Goal: Information Seeking & Learning: Check status

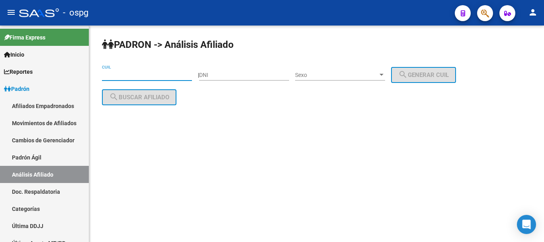
click at [124, 75] on input "CUIL" at bounding box center [147, 75] width 90 height 7
paste input "27-16983721-5"
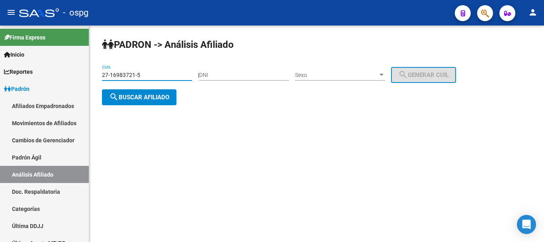
click at [137, 104] on button "search Buscar afiliado" at bounding box center [139, 97] width 75 height 16
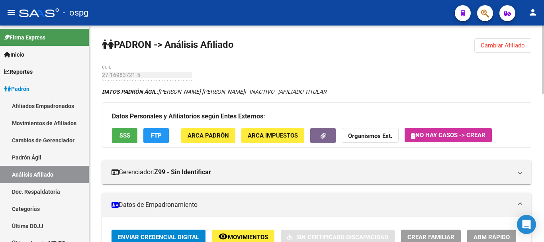
click at [160, 137] on span "FTP" at bounding box center [156, 135] width 11 height 7
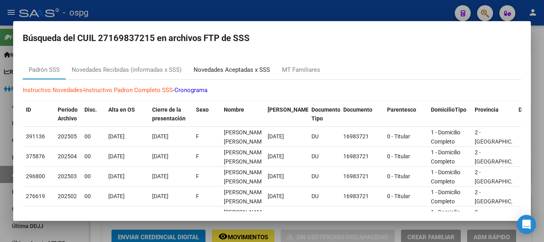
click at [242, 76] on div "Novedades Aceptadas x SSS" at bounding box center [232, 69] width 88 height 19
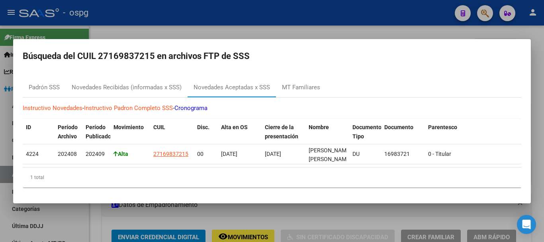
click at [539, 86] on div at bounding box center [272, 121] width 544 height 242
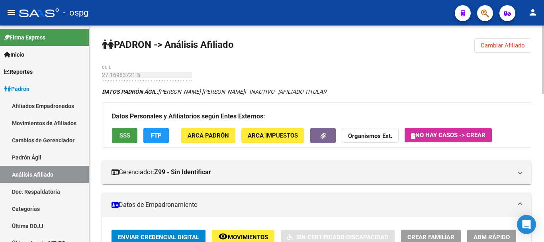
click at [123, 135] on span "SSS" at bounding box center [125, 135] width 11 height 7
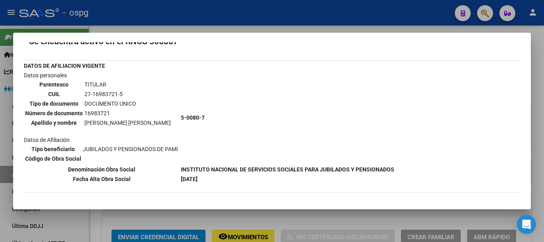
scroll to position [131, 0]
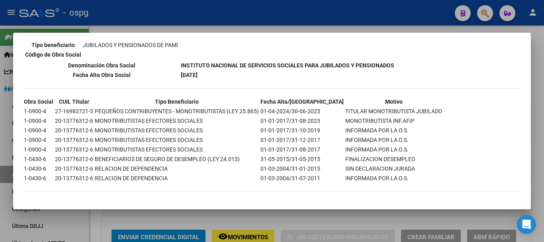
click at [542, 83] on div at bounding box center [272, 121] width 544 height 242
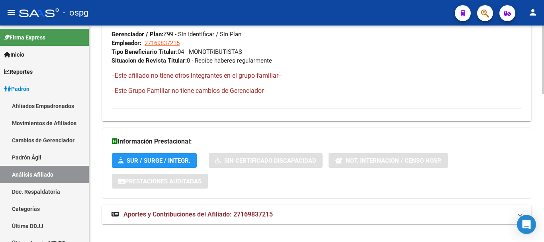
scroll to position [467, 0]
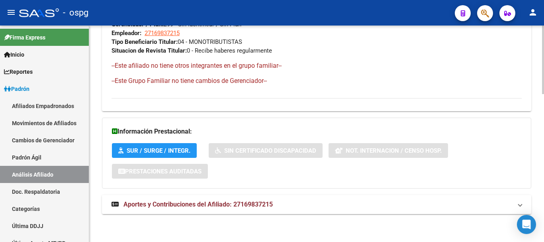
click at [289, 203] on mat-panel-title "Aportes y Contribuciones del Afiliado: 27169837215" at bounding box center [312, 204] width 401 height 9
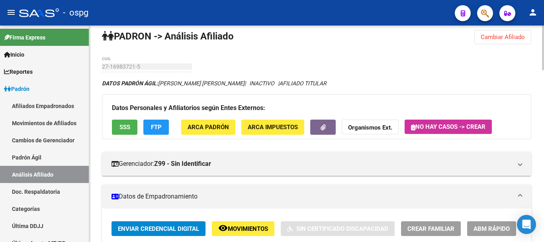
scroll to position [0, 0]
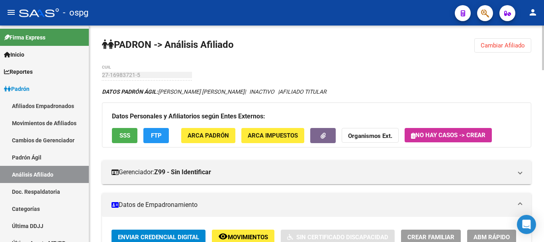
click at [161, 134] on span "FTP" at bounding box center [156, 135] width 11 height 7
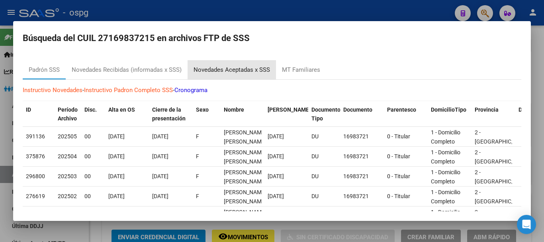
click at [223, 68] on div "Novedades Aceptadas x SSS" at bounding box center [232, 69] width 77 height 9
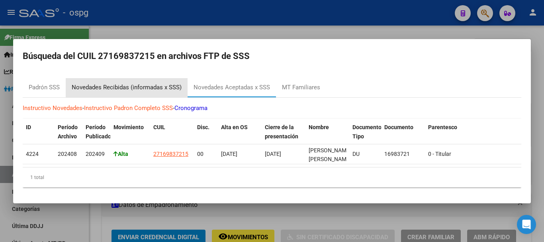
click at [108, 78] on div "Novedades Recibidas (informadas x SSS)" at bounding box center [127, 87] width 122 height 19
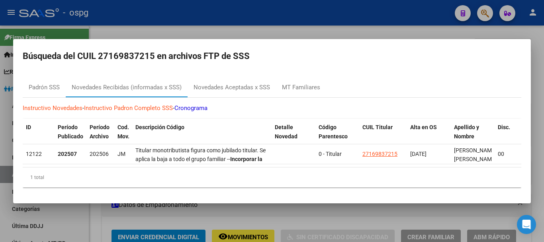
click at [544, 59] on div at bounding box center [272, 121] width 544 height 242
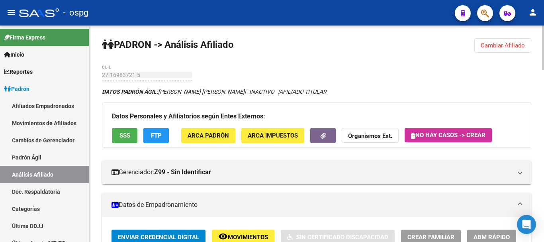
click at [512, 45] on span "Cambiar Afiliado" at bounding box center [503, 45] width 44 height 7
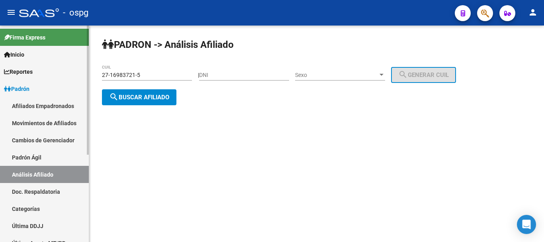
drag, startPoint x: 155, startPoint y: 77, endPoint x: 75, endPoint y: 85, distance: 80.9
click at [68, 85] on mat-sidenav-container "Firma Express Inicio Calendario SSS Instructivos Contacto OS Reportes Ingresos …" at bounding box center [272, 134] width 544 height 216
paste input "29265474"
click at [166, 117] on div "[PERSON_NAME] -> Análisis Afiliado 27-29265474-5 CUIL | DNI Sexo Sexo search Ge…" at bounding box center [316, 78] width 455 height 105
click at [156, 99] on span "search Buscar afiliado" at bounding box center [139, 97] width 60 height 7
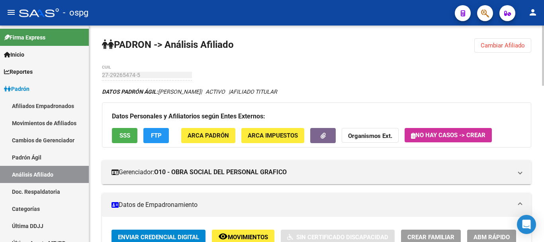
click at [118, 139] on button "SSS" at bounding box center [125, 135] width 26 height 15
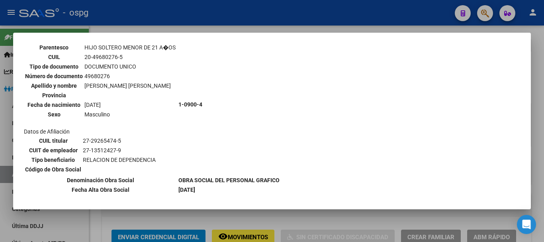
scroll to position [438, 0]
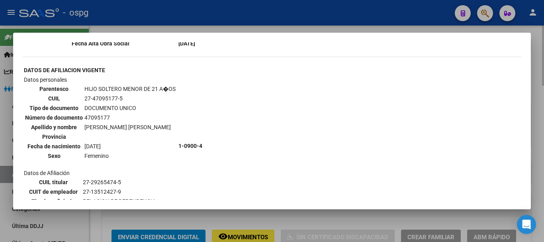
click at [542, 103] on div at bounding box center [272, 121] width 544 height 242
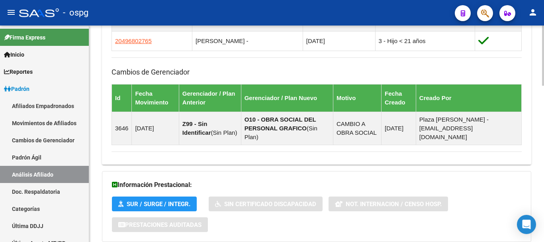
scroll to position [563, 0]
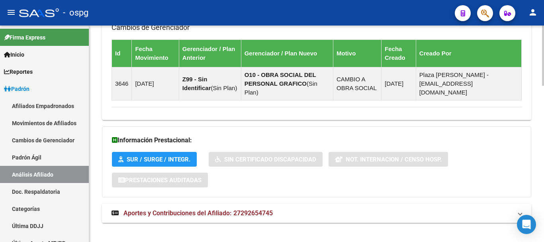
click at [241, 209] on span "Aportes y Contribuciones del Afiliado: 27292654745" at bounding box center [198, 213] width 149 height 8
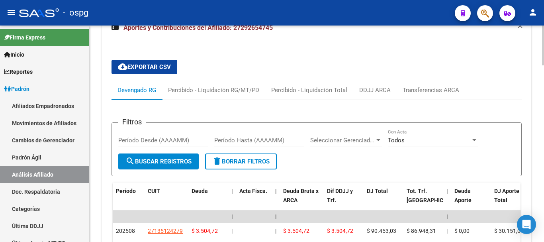
scroll to position [802, 0]
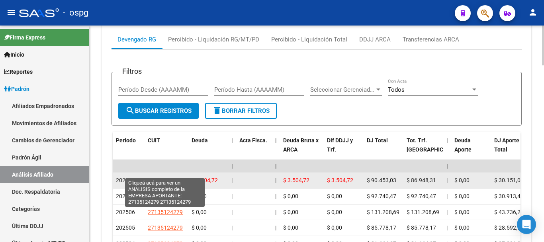
click at [177, 177] on span "27135124279" at bounding box center [165, 180] width 35 height 6
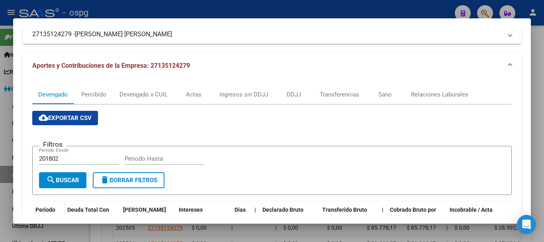
scroll to position [159, 0]
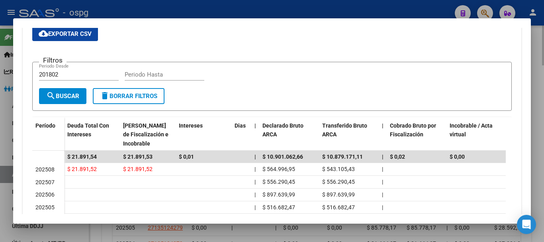
drag, startPoint x: 537, startPoint y: 66, endPoint x: 544, endPoint y: 61, distance: 8.0
click at [540, 63] on div at bounding box center [272, 121] width 544 height 242
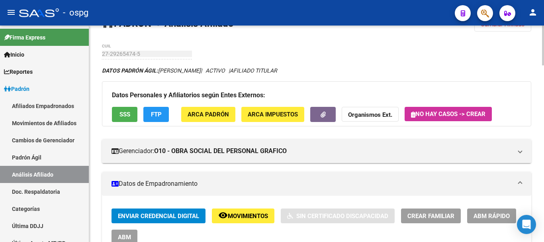
scroll to position [0, 0]
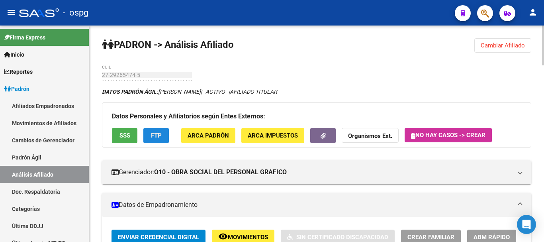
click at [159, 139] on span "FTP" at bounding box center [156, 135] width 11 height 7
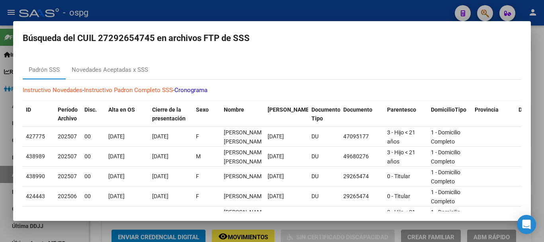
drag, startPoint x: 115, startPoint y: 99, endPoint x: 117, endPoint y: 67, distance: 32.8
click at [115, 98] on div "Instructivo Novedades - Instructivo [PERSON_NAME] Completo SSS - Cronograma ID …" at bounding box center [272, 217] width 499 height 275
click at [117, 66] on div "Novedades Aceptadas x SSS" at bounding box center [110, 69] width 77 height 9
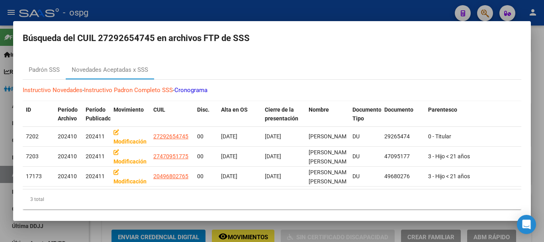
click at [544, 112] on div at bounding box center [272, 121] width 544 height 242
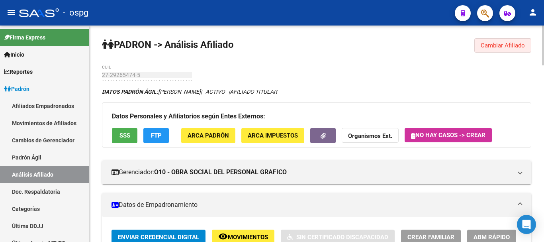
click at [510, 44] on span "Cambiar Afiliado" at bounding box center [503, 45] width 44 height 7
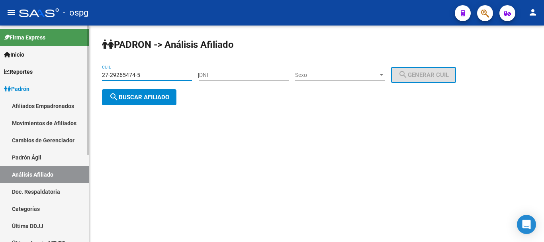
drag, startPoint x: 179, startPoint y: 72, endPoint x: 48, endPoint y: 71, distance: 131.1
click at [51, 72] on mat-sidenav-container "Firma Express Inicio Calendario SSS Instructivos Contacto OS Reportes Ingresos …" at bounding box center [272, 134] width 544 height 216
paste input "0-20747049-0"
type input "20-20747049-0"
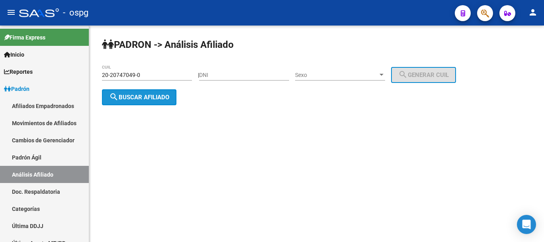
click at [159, 94] on span "search Buscar afiliado" at bounding box center [139, 97] width 60 height 7
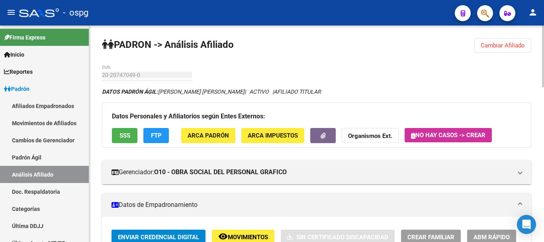
click at [113, 135] on button "SSS" at bounding box center [125, 135] width 26 height 15
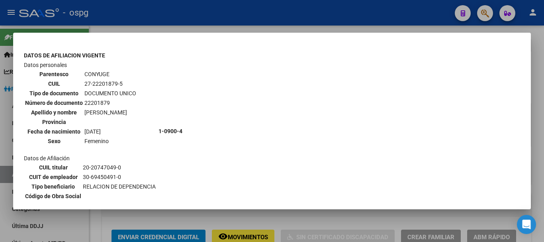
scroll to position [279, 0]
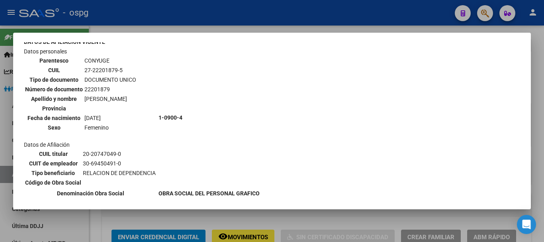
click at [542, 108] on div at bounding box center [272, 121] width 544 height 242
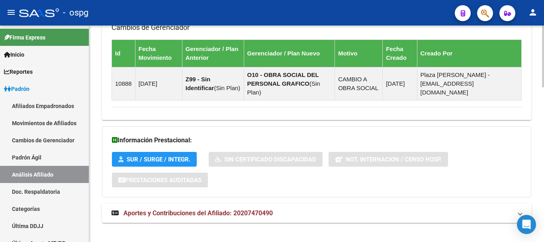
click at [171, 209] on span "Aportes y Contribuciones del Afiliado: 20207470490" at bounding box center [198, 213] width 149 height 8
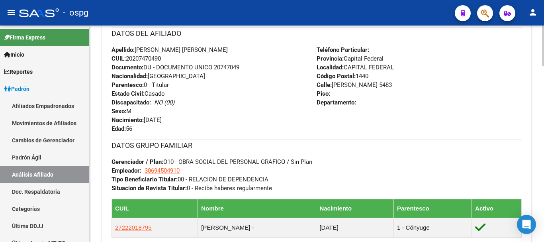
scroll to position [429, 0]
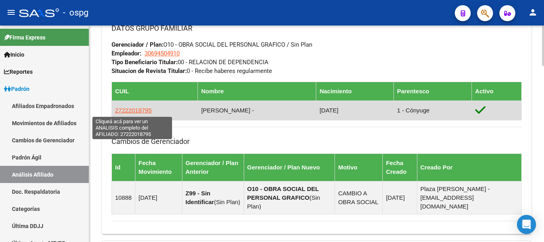
click at [142, 112] on span "27222018795" at bounding box center [133, 110] width 37 height 7
type textarea "27222018795"
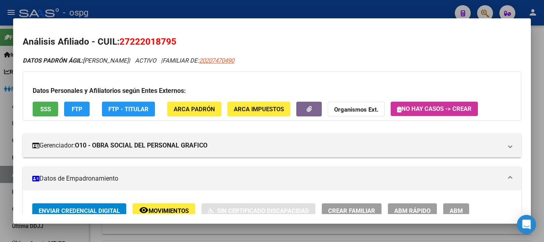
drag, startPoint x: 155, startPoint y: 38, endPoint x: 170, endPoint y: 38, distance: 15.5
click at [170, 38] on span "27222018795" at bounding box center [148, 41] width 57 height 10
copy span "22201879"
click at [369, 109] on strong "Organismos Ext." at bounding box center [356, 109] width 44 height 7
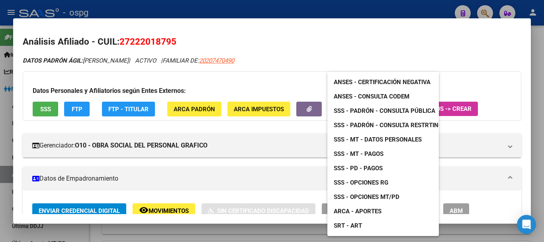
click at [389, 82] on span "ANSES - Certificación Negativa" at bounding box center [382, 82] width 97 height 7
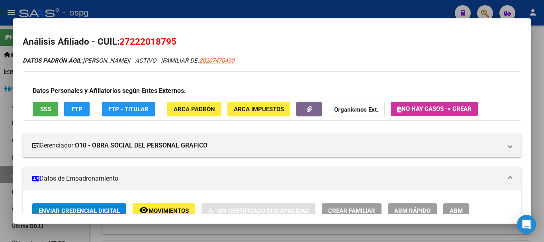
click at [536, 71] on div at bounding box center [272, 121] width 544 height 242
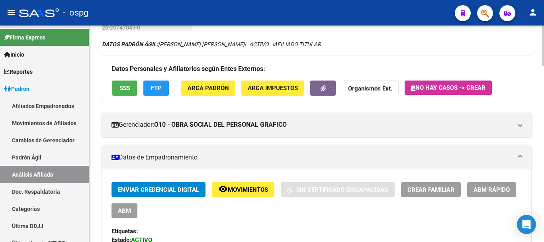
scroll to position [0, 0]
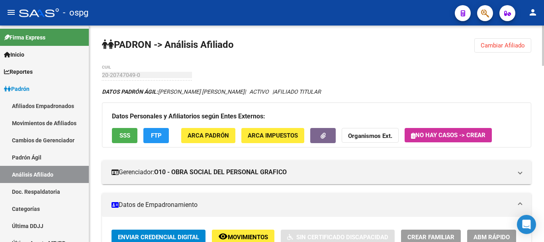
click at [522, 45] on span "Cambiar Afiliado" at bounding box center [503, 45] width 44 height 7
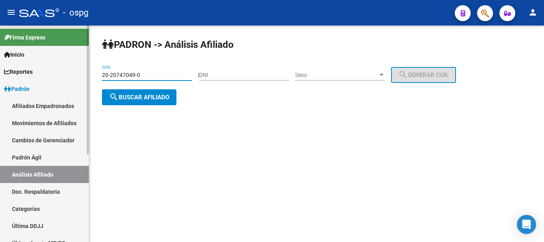
drag, startPoint x: 160, startPoint y: 76, endPoint x: 54, endPoint y: 79, distance: 106.5
click at [54, 79] on mat-sidenav-container "Firma Express Inicio Calendario SSS Instructivos Contacto OS Reportes Ingresos …" at bounding box center [272, 134] width 544 height 216
paste input "10373084-9"
type input "20-10373084-9"
click at [151, 104] on button "search Buscar afiliado" at bounding box center [139, 97] width 75 height 16
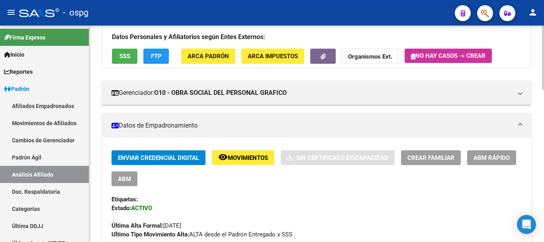
scroll to position [80, 0]
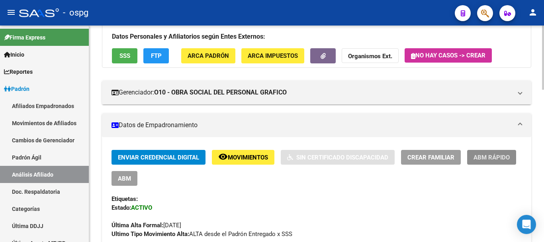
click at [503, 160] on span "ABM Rápido" at bounding box center [492, 157] width 36 height 7
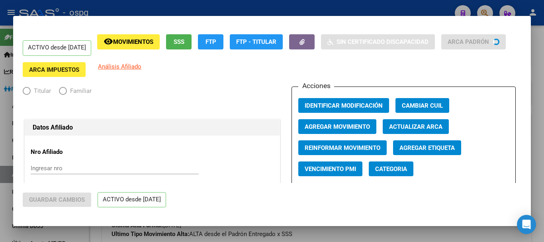
radio input "true"
type input "33-63761744-9"
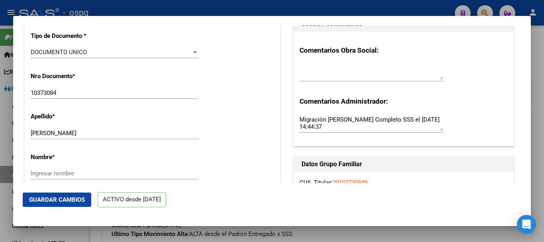
scroll to position [239, 0]
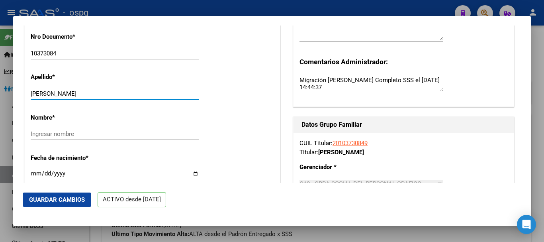
drag, startPoint x: 61, startPoint y: 98, endPoint x: 76, endPoint y: 98, distance: 14.7
click at [76, 97] on input "[PERSON_NAME]" at bounding box center [115, 93] width 168 height 7
type input "GALVANO"
click at [75, 137] on input "Ingresar nombre" at bounding box center [115, 133] width 168 height 7
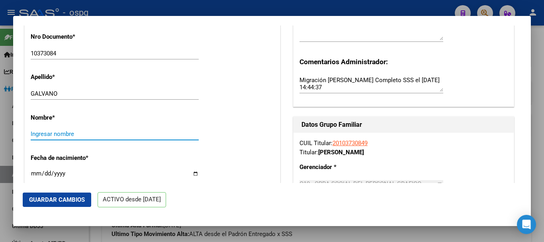
paste input "[PERSON_NAME]"
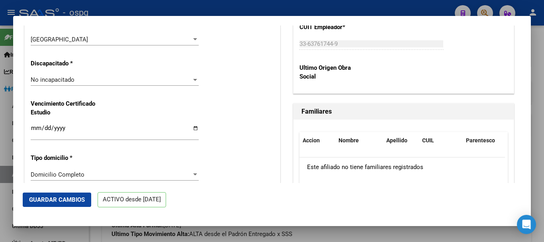
scroll to position [558, 0]
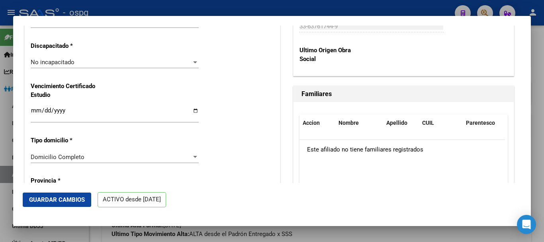
type input "[PERSON_NAME]"
click at [80, 66] on div "No incapacitado" at bounding box center [111, 62] width 161 height 7
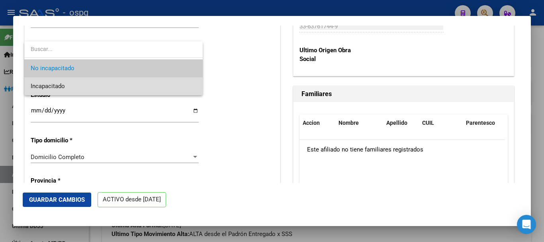
click at [71, 84] on span "Incapacitado" at bounding box center [114, 86] width 166 height 18
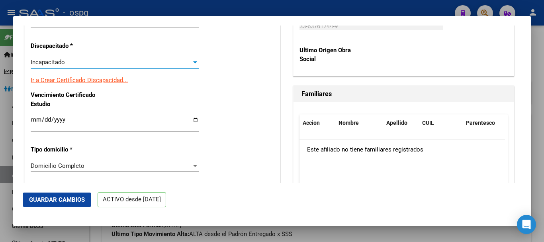
click at [80, 84] on link "Ir a Crear Certificado Discapacidad..." at bounding box center [79, 80] width 97 height 7
click at [544, 54] on div at bounding box center [272, 121] width 544 height 242
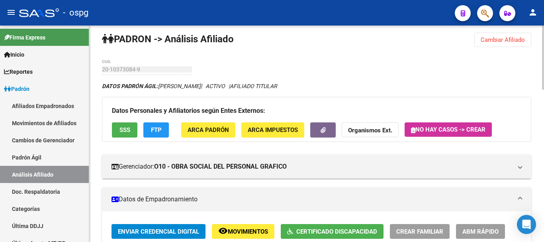
scroll to position [0, 0]
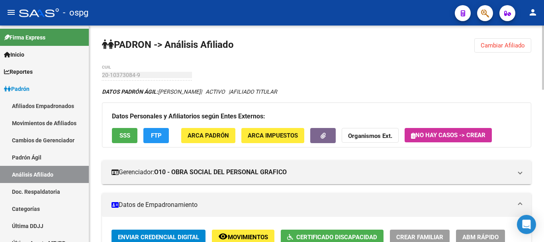
click at [503, 42] on span "Cambiar Afiliado" at bounding box center [503, 45] width 44 height 7
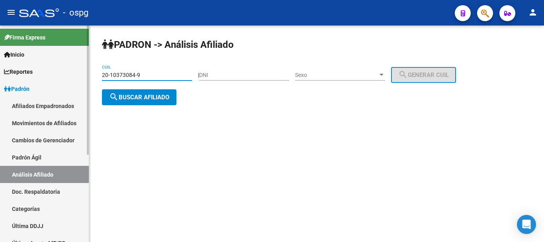
drag, startPoint x: 152, startPoint y: 73, endPoint x: 32, endPoint y: 70, distance: 120.4
click at [18, 68] on mat-sidenav-container "Firma Express Inicio Calendario SSS Instructivos Contacto OS Reportes Ingresos …" at bounding box center [272, 134] width 544 height 216
paste input "3-31433883"
type input "23-31433883-9"
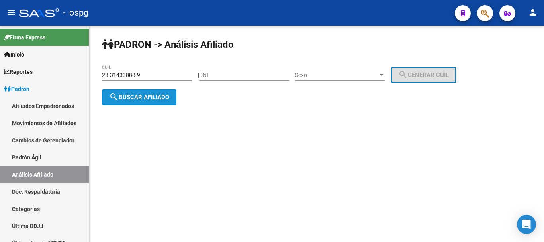
click at [151, 98] on span "search Buscar afiliado" at bounding box center [139, 97] width 60 height 7
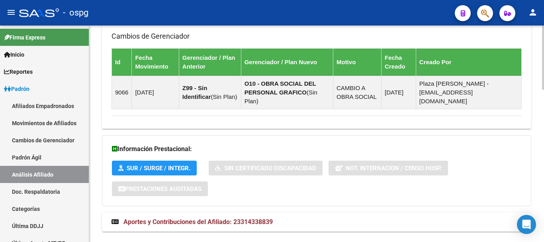
scroll to position [513, 0]
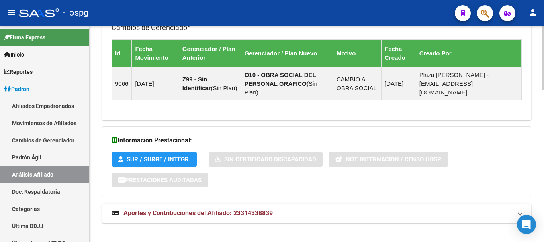
drag, startPoint x: 269, startPoint y: 208, endPoint x: 274, endPoint y: 208, distance: 4.4
click at [273, 209] on span "Aportes y Contribuciones del Afiliado: 23314338839" at bounding box center [198, 213] width 149 height 8
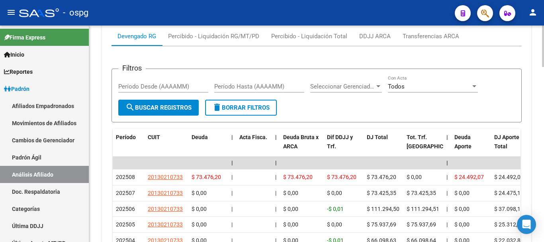
scroll to position [759, 0]
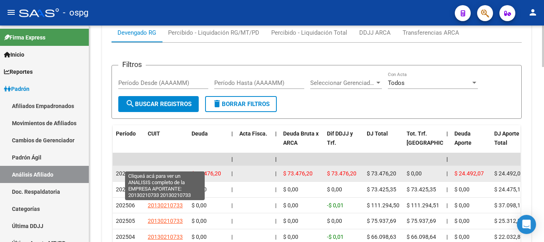
click at [167, 170] on span "20130210733" at bounding box center [165, 173] width 35 height 6
type textarea "20130210733"
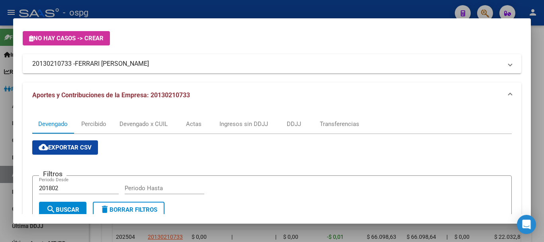
scroll to position [0, 0]
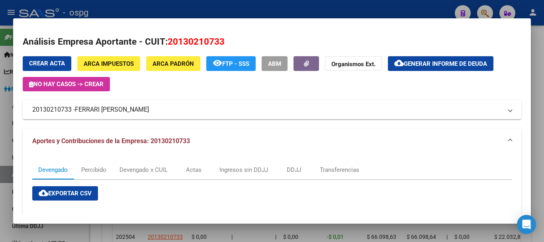
click at [544, 103] on div at bounding box center [272, 121] width 544 height 242
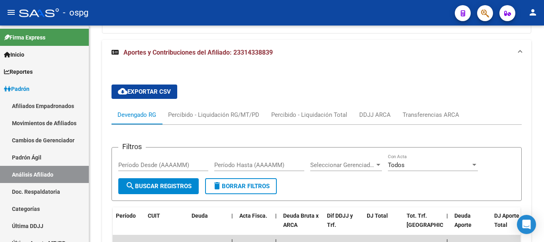
scroll to position [560, 0]
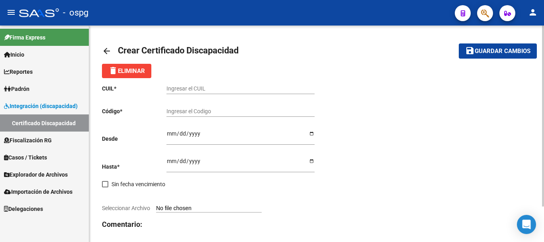
click at [201, 91] on input "Ingresar el CUIL" at bounding box center [241, 88] width 148 height 7
click at [204, 88] on input "Ingresar el CUIL" at bounding box center [241, 88] width 148 height 7
paste input "20-10373084-9"
type input "20-10373084-9"
drag, startPoint x: 196, startPoint y: 108, endPoint x: 192, endPoint y: 103, distance: 6.5
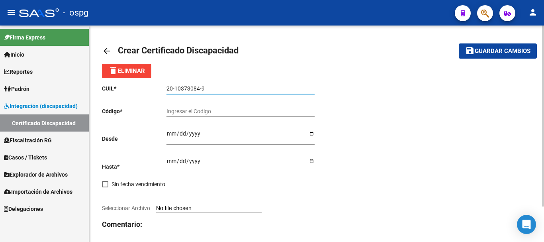
click at [193, 105] on div "Ingresar el Codigo" at bounding box center [241, 109] width 148 height 16
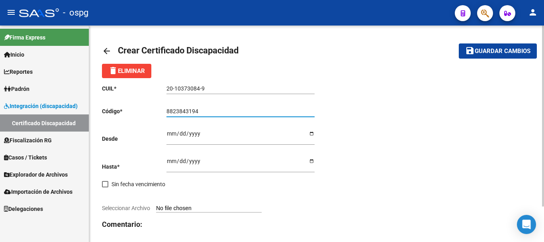
type input "8823843194"
click at [171, 134] on input "Ingresar fec. Desde" at bounding box center [241, 136] width 148 height 12
type input "2025-02-25"
click at [171, 161] on input "Ingresar fec. Hasta" at bounding box center [241, 164] width 148 height 12
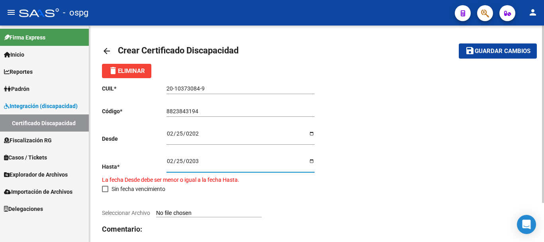
type input "2035-02-25"
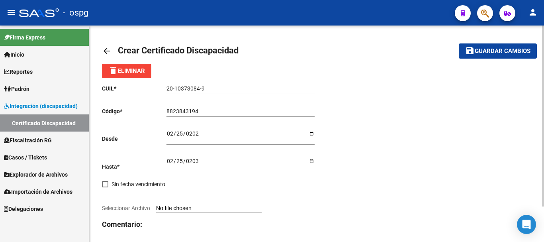
click at [198, 206] on input "Seleccionar Archivo" at bounding box center [209, 209] width 106 height 8
type input "C:\fakepath\20250911085021771.pdf"
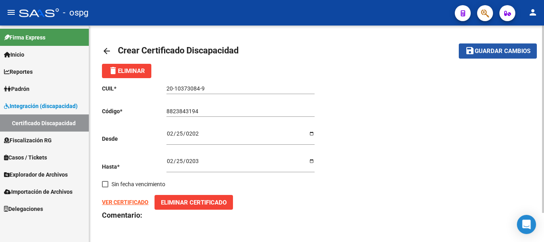
click at [520, 49] on span "Guardar cambios" at bounding box center [503, 51] width 56 height 7
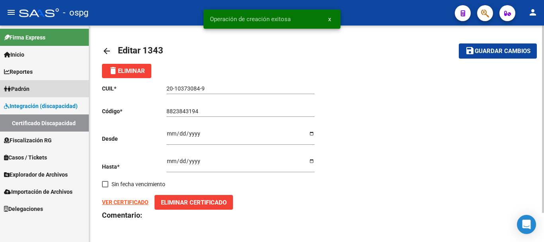
click at [25, 86] on span "Padrón" at bounding box center [17, 88] width 26 height 9
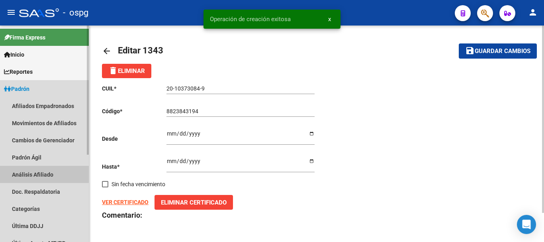
click at [47, 175] on link "Análisis Afiliado" at bounding box center [44, 174] width 89 height 17
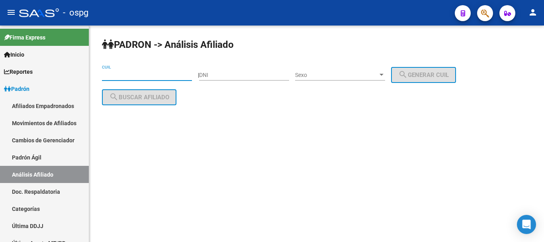
click at [128, 77] on input "CUIL" at bounding box center [147, 75] width 90 height 7
paste input "20-10373084-9"
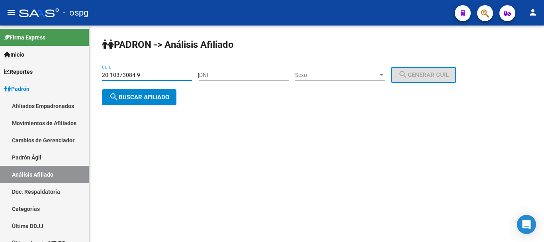
type input "20-10373084-9"
click at [141, 94] on button "search Buscar afiliado" at bounding box center [139, 97] width 75 height 16
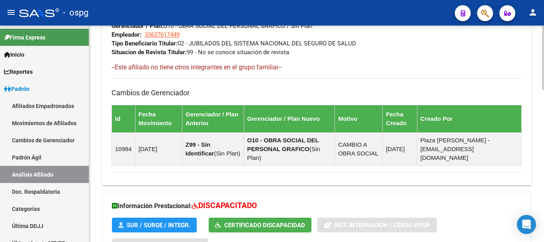
scroll to position [314, 0]
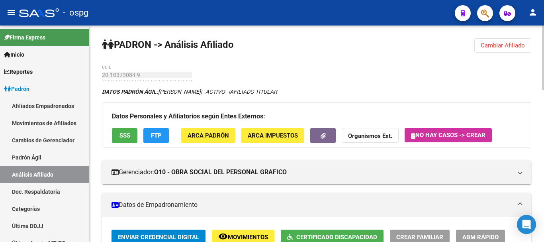
drag, startPoint x: 518, startPoint y: 34, endPoint x: 523, endPoint y: 41, distance: 8.1
drag, startPoint x: 524, startPoint y: 41, endPoint x: 519, endPoint y: 35, distance: 8.1
click at [522, 38] on button "Cambiar Afiliado" at bounding box center [503, 45] width 57 height 14
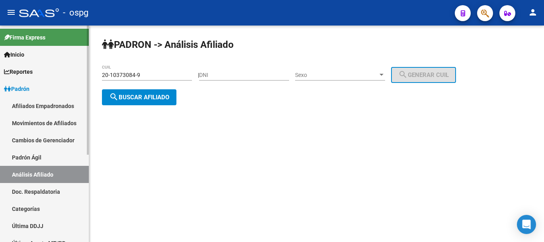
click at [0, 75] on mat-sidenav-container "Firma Express Inicio Calendario SSS Instructivos Contacto OS Reportes Ingresos …" at bounding box center [272, 134] width 544 height 216
type input "20-32948174-4"
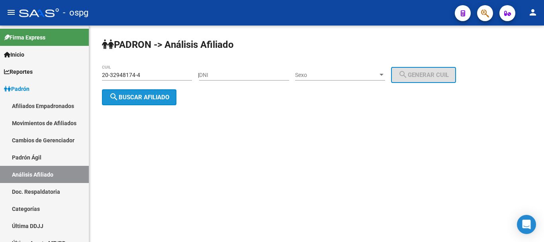
click at [160, 102] on button "search Buscar afiliado" at bounding box center [139, 97] width 75 height 16
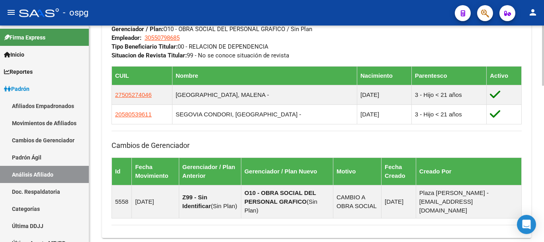
scroll to position [438, 0]
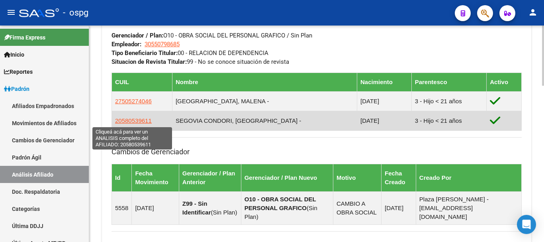
click at [138, 121] on span "20580539611" at bounding box center [133, 120] width 37 height 7
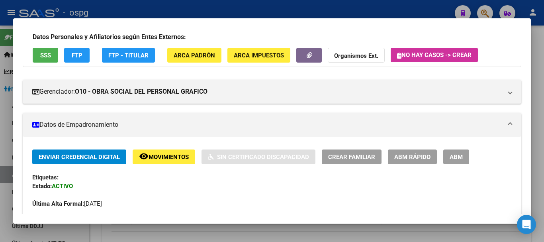
scroll to position [159, 0]
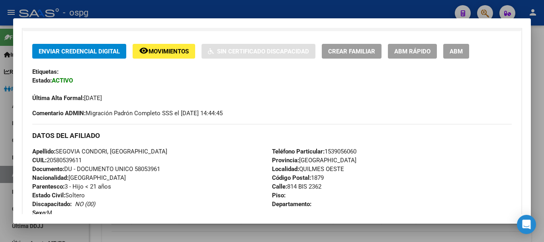
click at [461, 57] on button "ABM" at bounding box center [457, 51] width 26 height 15
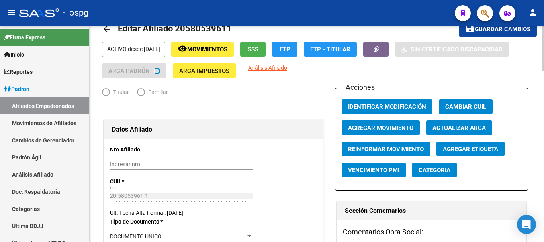
scroll to position [199, 0]
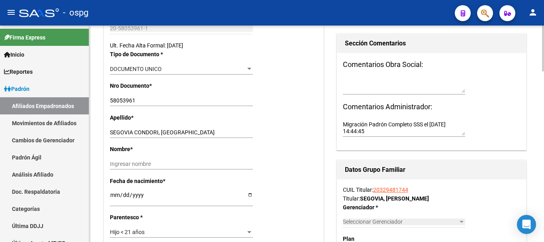
radio input "true"
type input "30-55079868-5"
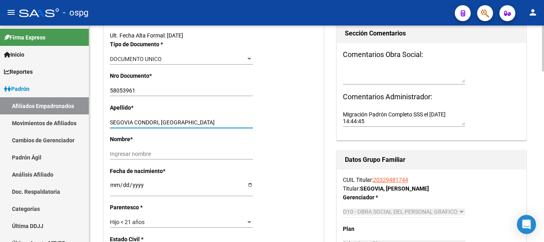
drag, startPoint x: 161, startPoint y: 121, endPoint x: 197, endPoint y: 122, distance: 36.7
click at [197, 122] on input "SEGOVIA CONDORI, DARIAN" at bounding box center [181, 122] width 143 height 7
type input "SEGOVIA CONDORI,"
click at [156, 153] on div "Ingresar nombre" at bounding box center [181, 153] width 143 height 11
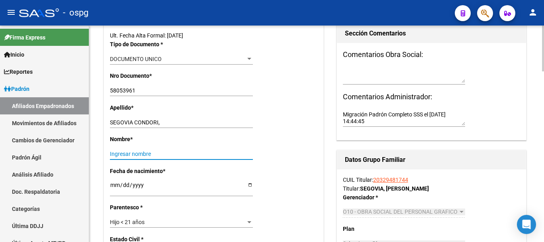
paste input "DARIAN"
type input "DARIAN"
click at [169, 122] on input "SEGOVIA CONDORI," at bounding box center [181, 122] width 143 height 7
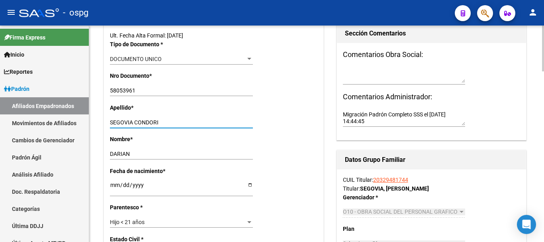
type input "SEGOVIA CONDORI"
click at [185, 223] on div "Hijo < 21 años" at bounding box center [178, 222] width 136 height 7
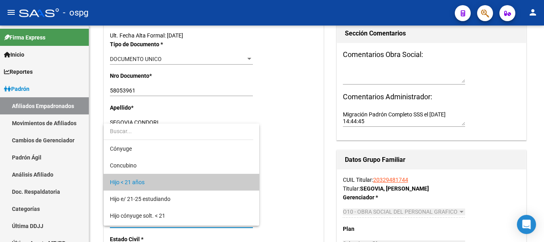
click at [285, 163] on div at bounding box center [272, 121] width 544 height 242
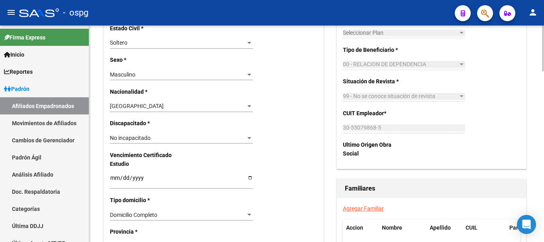
scroll to position [438, 0]
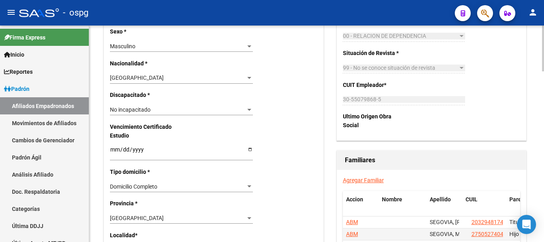
click at [121, 110] on span "No incapacitado" at bounding box center [130, 109] width 41 height 6
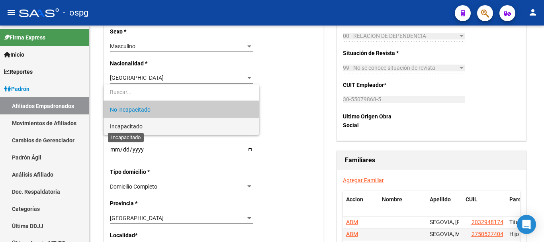
click at [134, 128] on span "Incapacitado" at bounding box center [126, 126] width 33 height 6
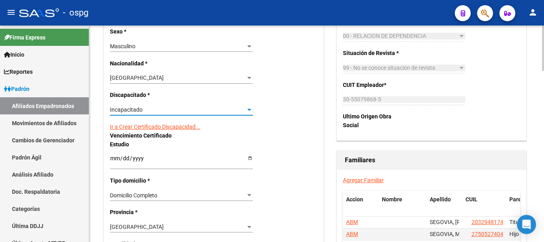
click at [154, 126] on link "Ir a Crear Certificado Discapacidad..." at bounding box center [155, 127] width 90 height 6
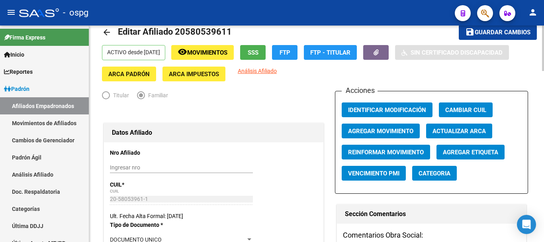
scroll to position [0, 0]
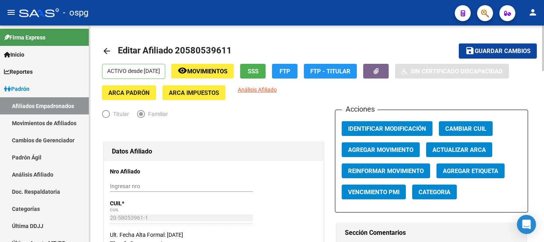
click at [518, 52] on span "Guardar cambios" at bounding box center [503, 51] width 56 height 7
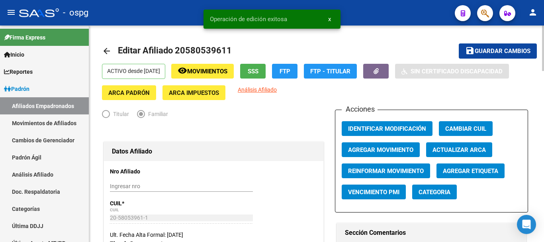
drag, startPoint x: 425, startPoint y: 42, endPoint x: 340, endPoint y: 39, distance: 85.7
click at [421, 43] on mat-toolbar-row "arrow_back Editar Afiliado 20580539611" at bounding box center [269, 51] width 335 height 26
click at [110, 49] on mat-icon "arrow_back" at bounding box center [107, 51] width 10 height 10
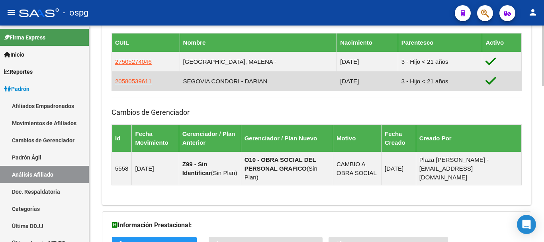
scroll to position [478, 0]
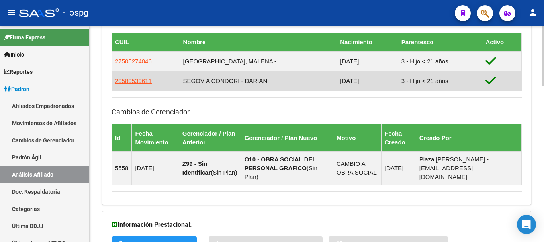
click at [133, 82] on span "20580539611" at bounding box center [133, 80] width 37 height 7
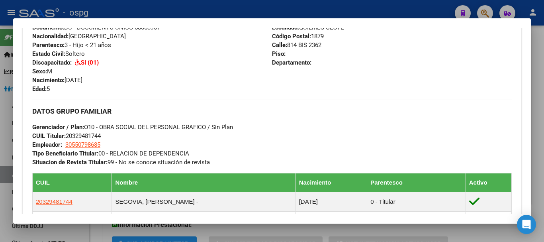
scroll to position [319, 0]
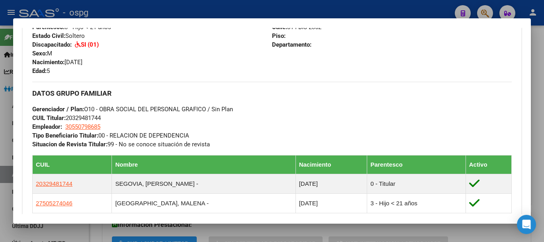
click at [544, 102] on div at bounding box center [272, 121] width 544 height 242
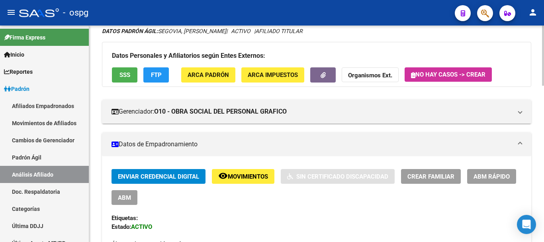
scroll to position [0, 0]
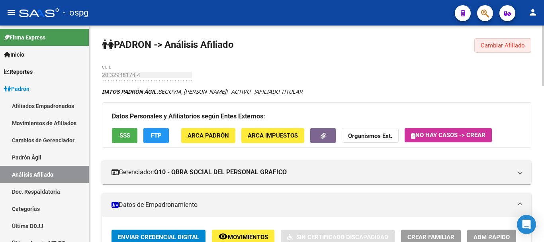
drag, startPoint x: 529, startPoint y: 43, endPoint x: 509, endPoint y: 47, distance: 21.2
click at [527, 45] on button "Cambiar Afiliado" at bounding box center [503, 45] width 57 height 14
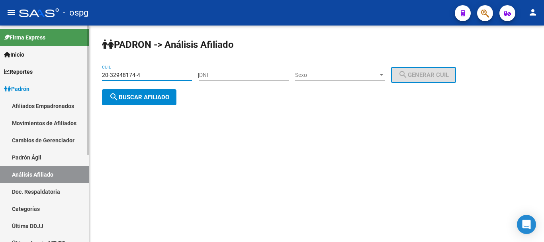
drag, startPoint x: 150, startPoint y: 75, endPoint x: 25, endPoint y: 76, distance: 125.1
click at [25, 76] on mat-sidenav-container "Firma Express Inicio Calendario SSS Instructivos Contacto OS Reportes Ingresos …" at bounding box center [272, 134] width 544 height 216
paste input "25556380-8"
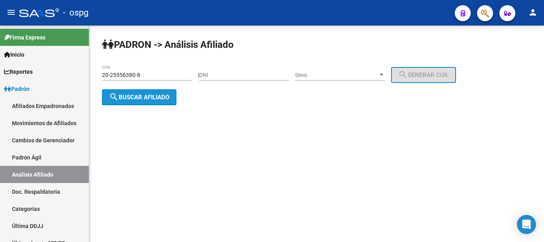
click at [166, 97] on span "search Buscar afiliado" at bounding box center [139, 97] width 60 height 7
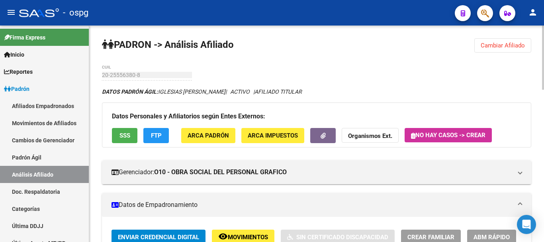
click at [127, 134] on span "SSS" at bounding box center [125, 135] width 11 height 7
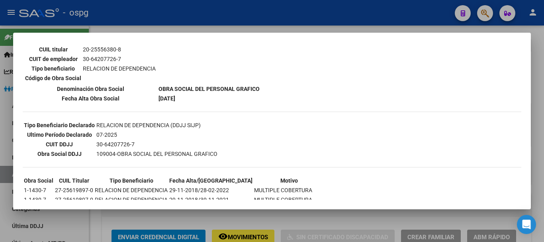
scroll to position [159, 0]
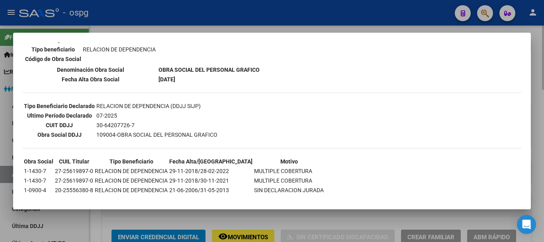
click at [540, 92] on div at bounding box center [272, 121] width 544 height 242
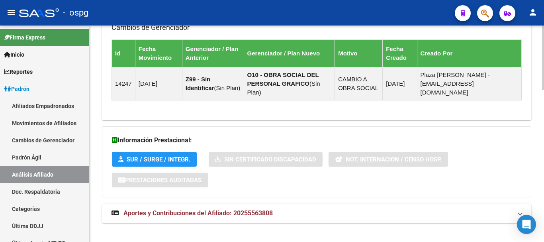
drag, startPoint x: 311, startPoint y: 204, endPoint x: 324, endPoint y: 197, distance: 14.8
click at [312, 209] on mat-panel-title "Aportes y Contribuciones del Afiliado: 20255563808" at bounding box center [312, 213] width 401 height 9
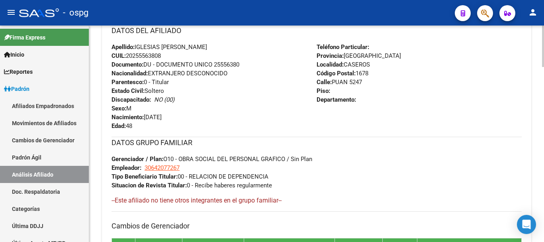
scroll to position [0, 0]
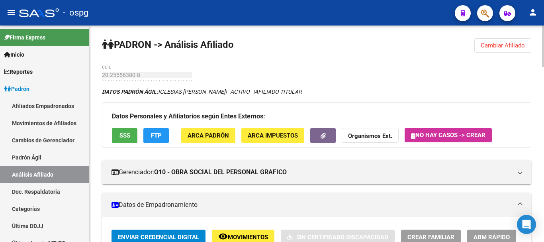
click at [542, 34] on div at bounding box center [543, 46] width 2 height 41
drag, startPoint x: 512, startPoint y: 47, endPoint x: 401, endPoint y: 34, distance: 111.5
click at [512, 47] on span "Cambiar Afiliado" at bounding box center [503, 45] width 44 height 7
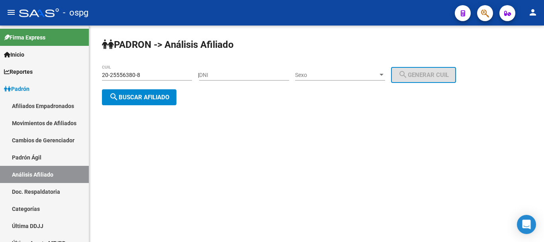
drag, startPoint x: 91, startPoint y: 56, endPoint x: 95, endPoint y: 58, distance: 4.1
click at [91, 56] on div "PADRON -> Análisis Afiliado 20-25556380-8 CUIL | DNI Sexo Sexo search Generar C…" at bounding box center [316, 78] width 455 height 105
drag, startPoint x: 161, startPoint y: 71, endPoint x: 155, endPoint y: 74, distance: 6.6
click at [155, 74] on input "20-25556380-8" at bounding box center [147, 75] width 90 height 7
drag, startPoint x: 75, startPoint y: 65, endPoint x: 54, endPoint y: 63, distance: 20.9
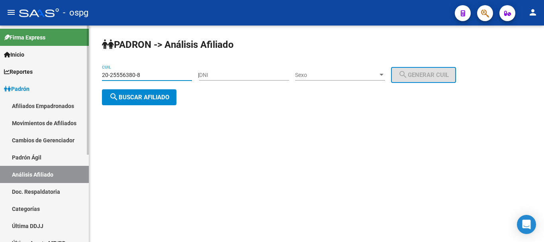
click at [54, 63] on mat-sidenav-container "Firma Express Inicio Calendario SSS Instructivos Contacto OS Reportes Ingresos …" at bounding box center [272, 134] width 544 height 216
paste input "4184150-3"
click at [156, 92] on button "search Buscar afiliado" at bounding box center [139, 97] width 75 height 16
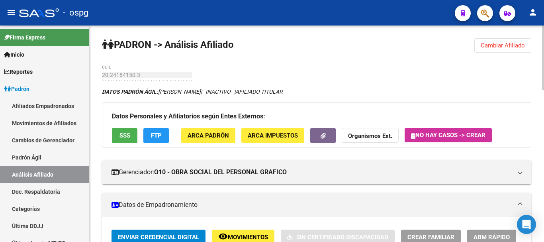
click at [124, 135] on span "SSS" at bounding box center [125, 135] width 11 height 7
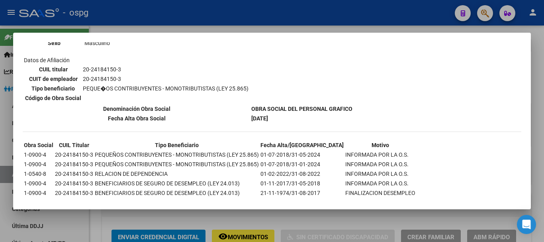
scroll to position [154, 0]
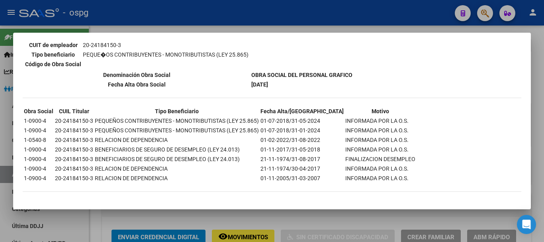
click at [540, 131] on div at bounding box center [272, 121] width 544 height 242
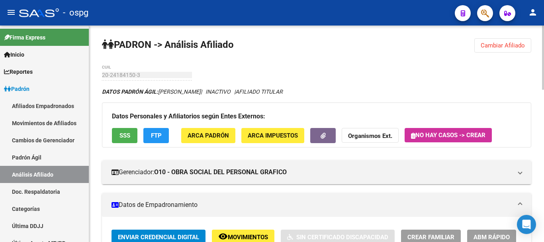
click at [159, 132] on span "FTP" at bounding box center [156, 135] width 11 height 7
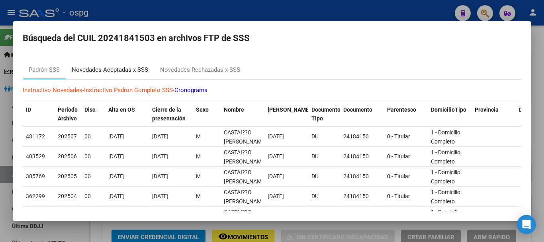
click at [125, 66] on div "Novedades Aceptadas x SSS" at bounding box center [110, 69] width 77 height 9
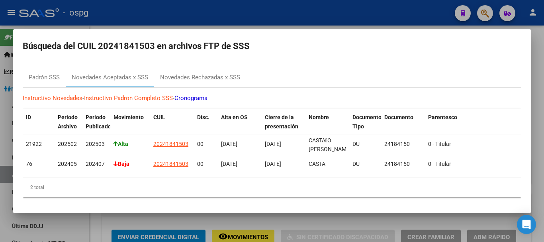
drag, startPoint x: 544, startPoint y: 78, endPoint x: 531, endPoint y: 80, distance: 13.3
click at [544, 78] on div at bounding box center [272, 121] width 544 height 242
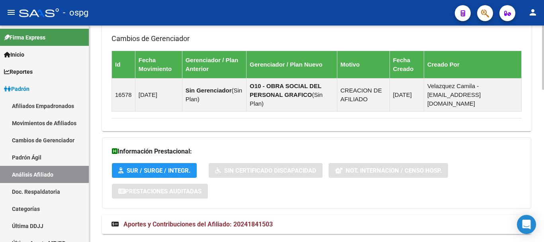
scroll to position [516, 0]
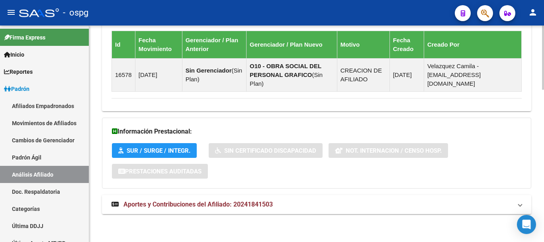
drag, startPoint x: 198, startPoint y: 203, endPoint x: 208, endPoint y: 196, distance: 11.7
click at [199, 203] on span "Aportes y Contribuciones del Afiliado: 20241841503" at bounding box center [198, 204] width 149 height 8
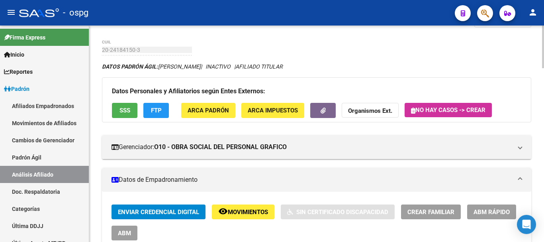
scroll to position [0, 0]
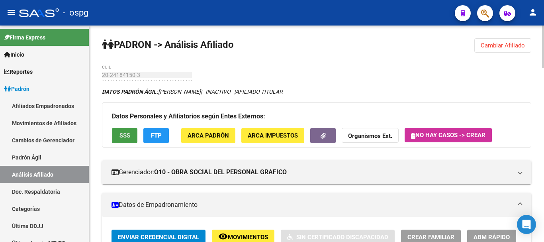
click at [130, 139] on span "SSS" at bounding box center [125, 135] width 11 height 7
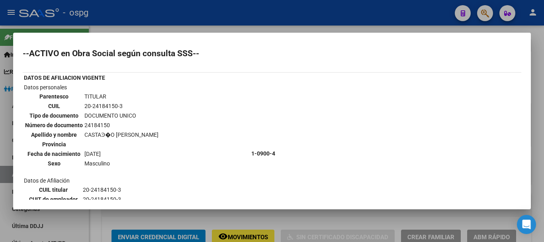
click at [540, 77] on div at bounding box center [272, 121] width 544 height 242
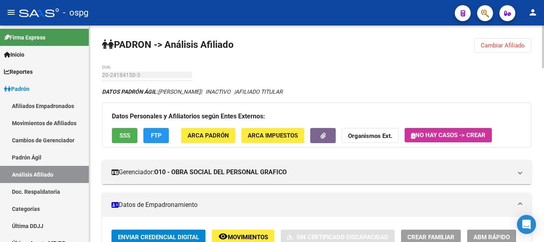
click at [522, 47] on span "Cambiar Afiliado" at bounding box center [503, 45] width 44 height 7
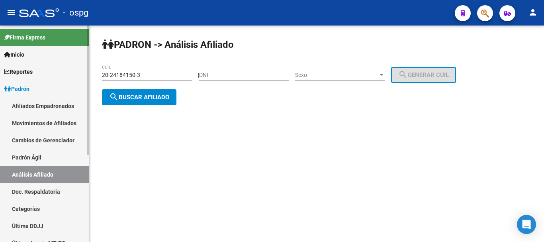
click at [36, 76] on mat-sidenav-container "Firma Express Inicio Calendario SSS Instructivos Contacto OS Reportes Ingresos …" at bounding box center [272, 134] width 544 height 216
paste input "10021698-2"
click at [140, 100] on span "search Buscar afiliado" at bounding box center [139, 97] width 60 height 7
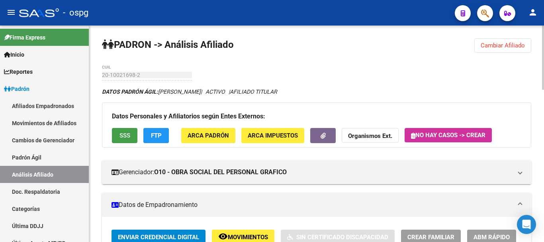
click at [126, 133] on span "SSS" at bounding box center [125, 135] width 11 height 7
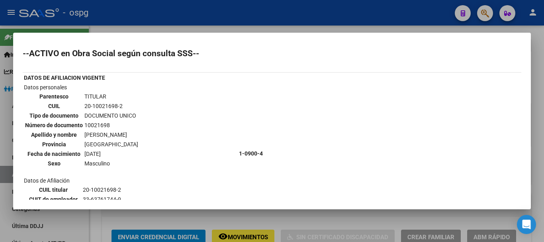
click at [537, 51] on div at bounding box center [272, 121] width 544 height 242
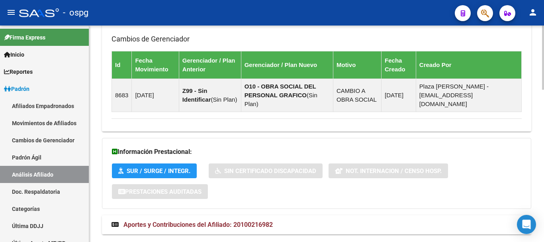
scroll to position [513, 0]
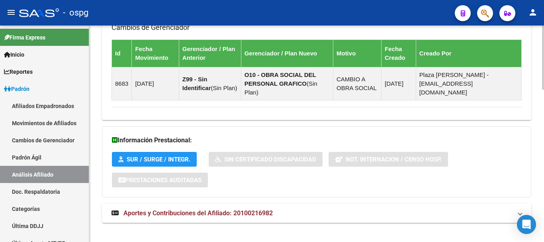
click at [251, 209] on span "Aportes y Contribuciones del Afiliado: 20100216982" at bounding box center [198, 213] width 149 height 8
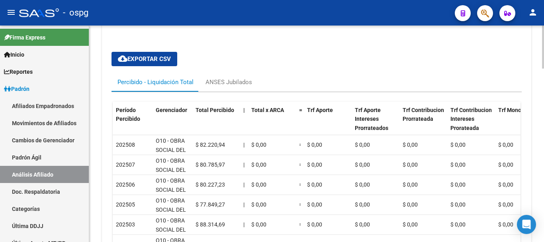
scroll to position [713, 0]
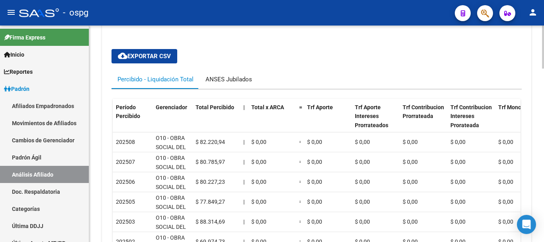
click at [239, 75] on div "ANSES Jubilados" at bounding box center [229, 79] width 47 height 9
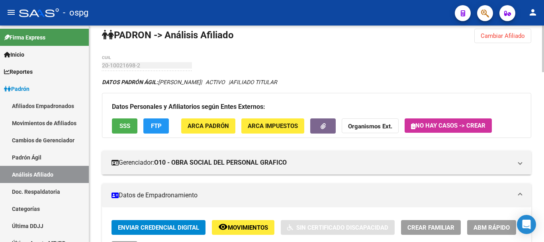
scroll to position [0, 0]
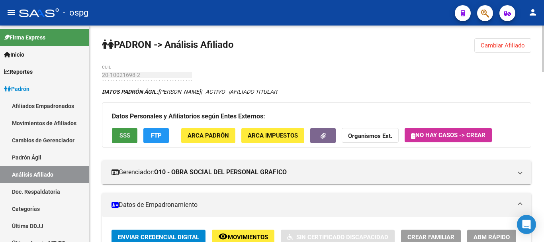
click at [132, 132] on button "SSS" at bounding box center [125, 135] width 26 height 15
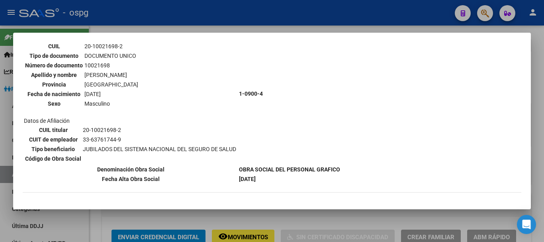
scroll to position [106, 0]
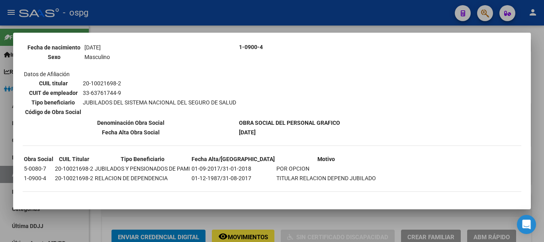
click at [544, 81] on div at bounding box center [272, 121] width 544 height 242
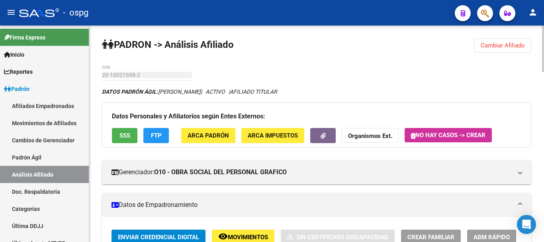
click at [505, 47] on span "Cambiar Afiliado" at bounding box center [503, 45] width 44 height 7
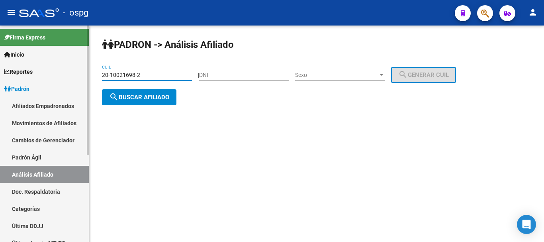
drag, startPoint x: 169, startPoint y: 76, endPoint x: 78, endPoint y: 71, distance: 90.6
click at [76, 69] on mat-sidenav-container "Firma Express Inicio Calendario SSS Instructivos Contacto OS Reportes Ingresos …" at bounding box center [272, 134] width 544 height 216
paste input "7-34259020-4"
type input "27-34259020-4"
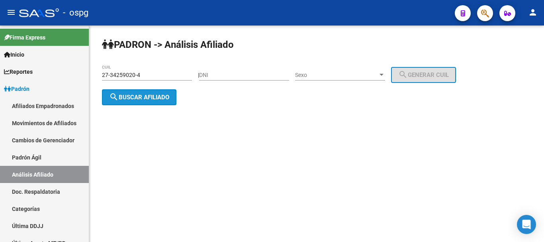
click at [150, 94] on span "search Buscar afiliado" at bounding box center [139, 97] width 60 height 7
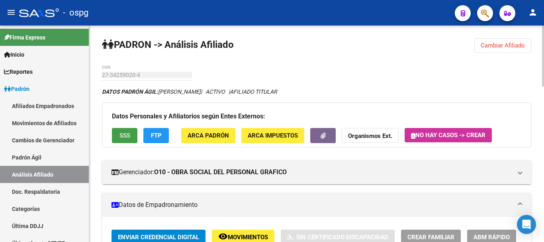
click at [133, 135] on button "SSS" at bounding box center [125, 135] width 26 height 15
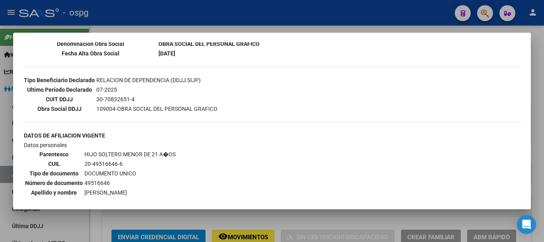
scroll to position [199, 0]
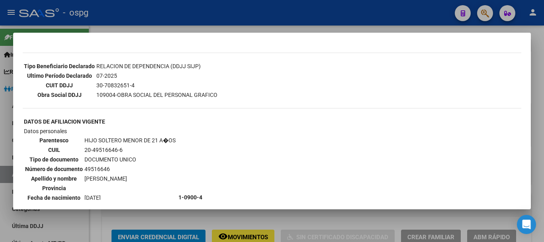
click at [538, 102] on div at bounding box center [272, 121] width 544 height 242
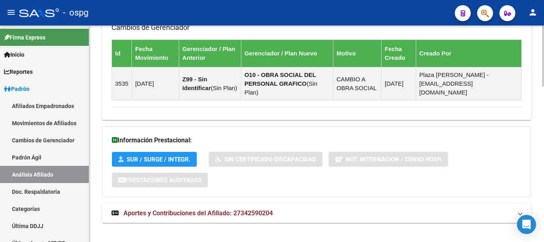
drag, startPoint x: 273, startPoint y: 206, endPoint x: 277, endPoint y: 199, distance: 9.0
click at [273, 209] on span "Aportes y Contribuciones del Afiliado: 27342590204" at bounding box center [198, 213] width 149 height 8
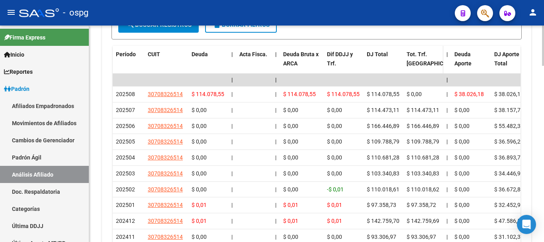
scroll to position [878, 0]
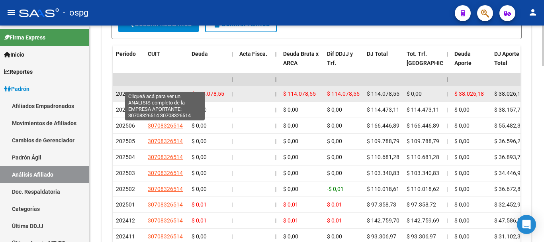
click at [173, 90] on span "30708326514" at bounding box center [165, 93] width 35 height 6
type textarea "30708326514"
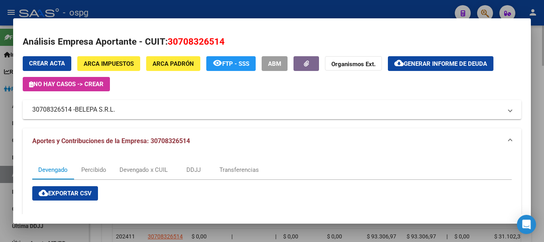
click at [543, 51] on div at bounding box center [272, 121] width 544 height 242
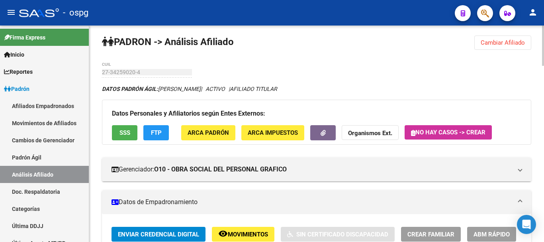
scroll to position [0, 0]
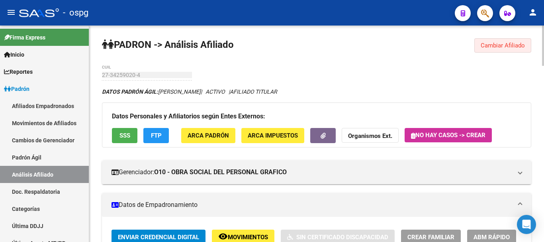
click at [519, 47] on span "Cambiar Afiliado" at bounding box center [503, 45] width 44 height 7
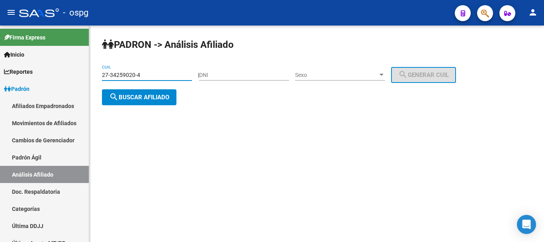
drag, startPoint x: 157, startPoint y: 77, endPoint x: 169, endPoint y: 95, distance: 21.7
click at [0, 91] on mat-sidenav-container "Firma Express Inicio Calendario SSS Instructivos Contacto OS Reportes Ingresos …" at bounding box center [272, 134] width 544 height 216
paste input "0-22005359-9"
click at [161, 98] on span "search Buscar afiliado" at bounding box center [139, 97] width 60 height 7
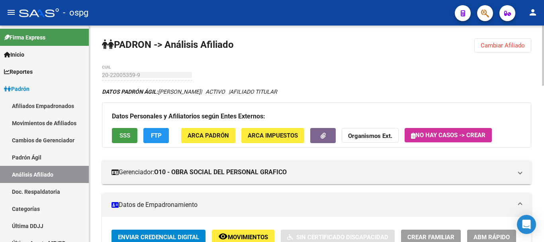
click at [117, 141] on button "SSS" at bounding box center [125, 135] width 26 height 15
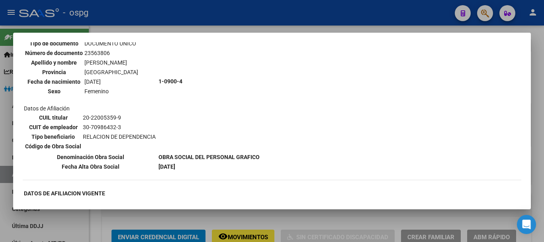
scroll to position [438, 0]
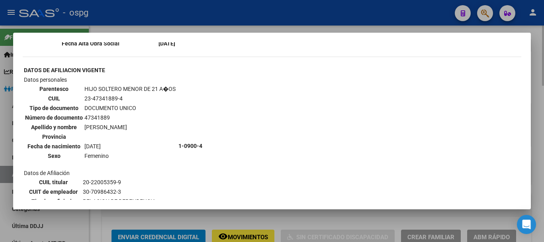
click at [538, 94] on div at bounding box center [272, 121] width 544 height 242
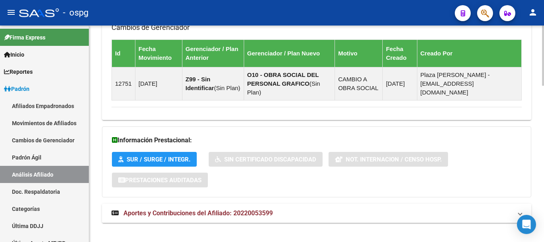
click at [239, 209] on span "Aportes y Contribuciones del Afiliado: 20220053599" at bounding box center [198, 213] width 149 height 8
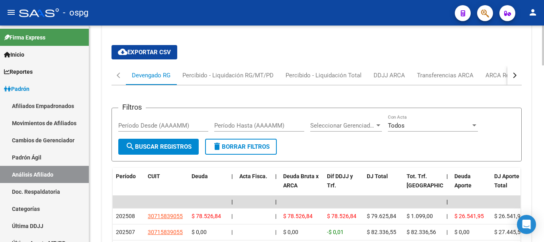
scroll to position [769, 0]
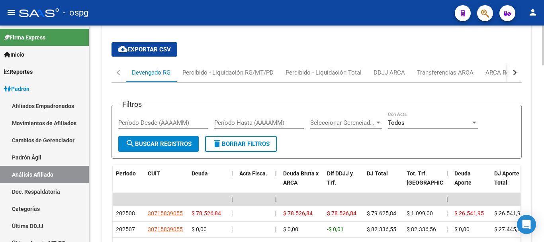
click at [518, 65] on button "button" at bounding box center [515, 72] width 14 height 19
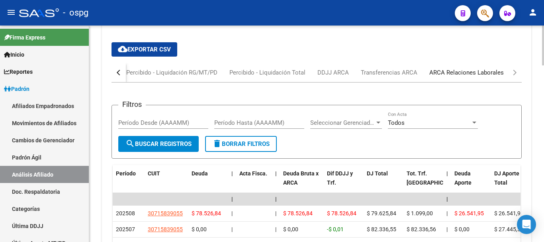
click at [486, 69] on div "ARCA Relaciones Laborales" at bounding box center [467, 72] width 86 height 19
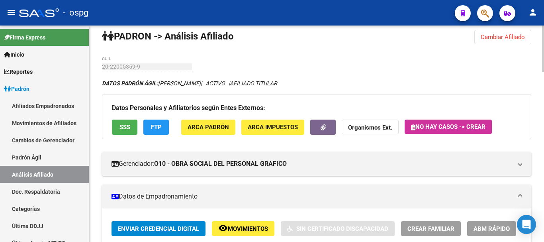
scroll to position [0, 0]
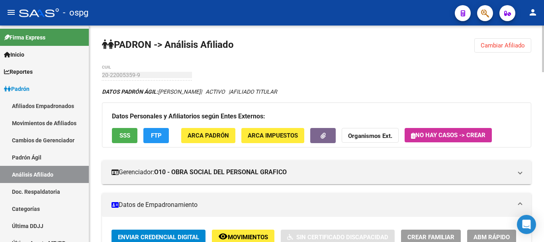
drag, startPoint x: 519, startPoint y: 47, endPoint x: 499, endPoint y: 46, distance: 19.9
click at [518, 47] on span "Cambiar Afiliado" at bounding box center [503, 45] width 44 height 7
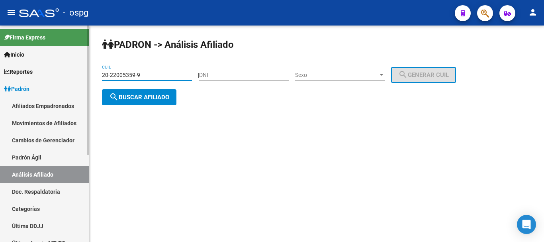
drag, startPoint x: 167, startPoint y: 75, endPoint x: 47, endPoint y: 86, distance: 121.2
click at [41, 86] on mat-sidenav-container "Firma Express Inicio Calendario SSS Instructivos Contacto OS Reportes Ingresos …" at bounding box center [272, 134] width 544 height 216
paste input "7-05940804-1"
type input "27-05940804-1"
click at [153, 100] on span "search Buscar afiliado" at bounding box center [139, 97] width 60 height 7
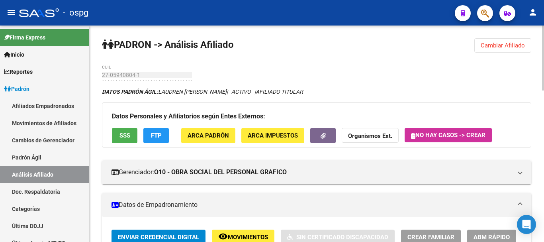
click at [128, 132] on span "SSS" at bounding box center [125, 135] width 11 height 7
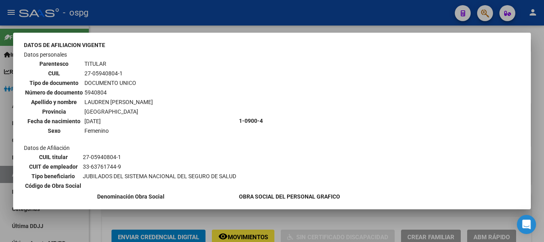
scroll to position [97, 0]
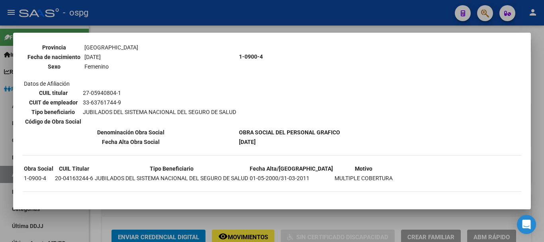
click at [541, 70] on div at bounding box center [272, 121] width 544 height 242
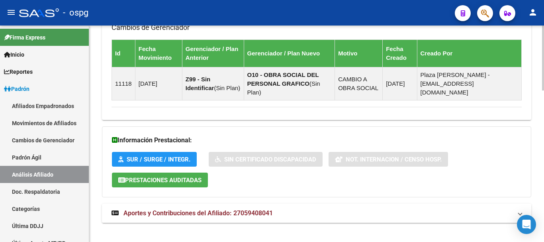
click at [312, 209] on mat-panel-title "Aportes y Contribuciones del Afiliado: 27059408041" at bounding box center [312, 213] width 401 height 9
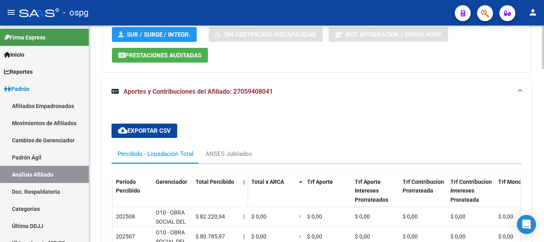
scroll to position [631, 0]
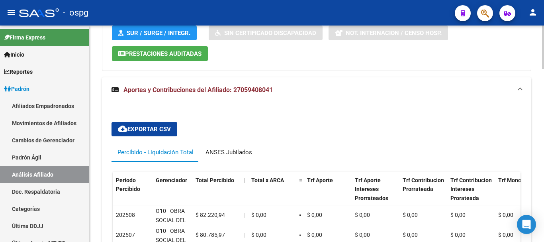
click at [242, 148] on div "ANSES Jubilados" at bounding box center [229, 152] width 47 height 9
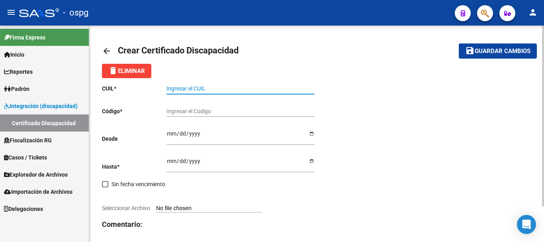
click at [203, 92] on input "Ingresar el CUIL" at bounding box center [241, 88] width 148 height 7
type input "20-58053961-1"
click at [185, 108] on input "Ingresar el Codigo" at bounding box center [241, 111] width 148 height 7
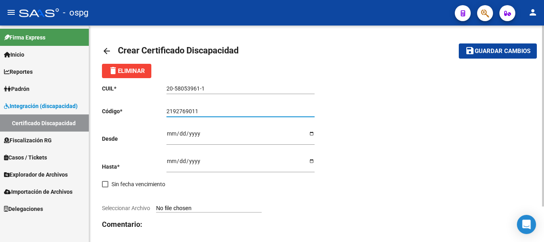
type input "2192769011"
click at [171, 133] on input "Ingresar fec. Desde" at bounding box center [241, 136] width 148 height 12
type input "2023-10-30"
drag, startPoint x: 170, startPoint y: 159, endPoint x: 174, endPoint y: 153, distance: 6.9
click at [171, 157] on div "Ingresar fec. Hasta" at bounding box center [241, 161] width 148 height 21
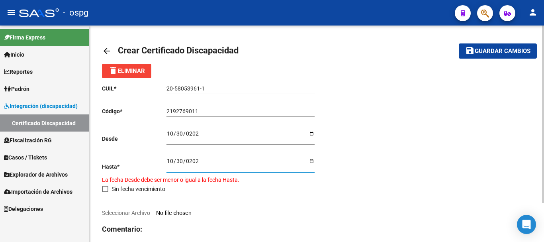
type input "2025-10-30"
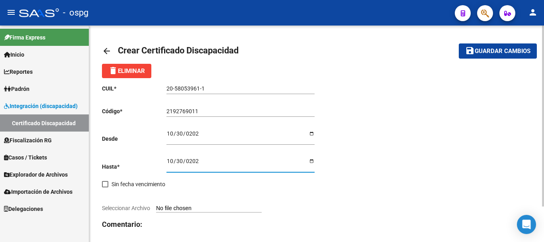
click at [183, 207] on input "Seleccionar Archivo" at bounding box center [209, 209] width 106 height 8
type input "C:\fakepath\20250911092618670.pdf"
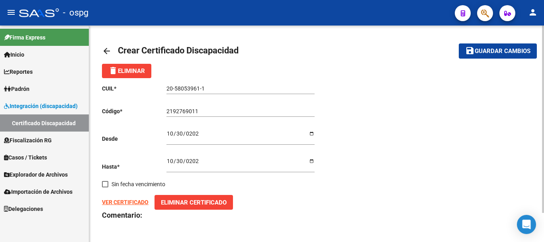
click at [110, 200] on strong "VER CERTIFICADO" at bounding box center [125, 202] width 47 height 6
click at [491, 48] on span "Guardar cambios" at bounding box center [503, 51] width 56 height 7
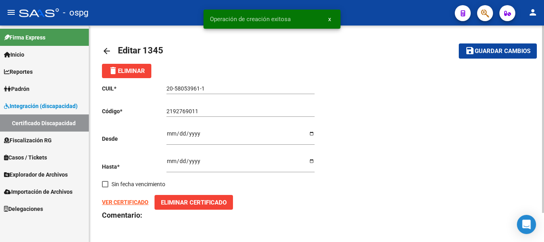
click at [452, 162] on div "CUIL * 20-58053961-1 Ingresar el CUIL Código * 2192769011 Ingresar el Codigo De…" at bounding box center [317, 167] width 430 height 179
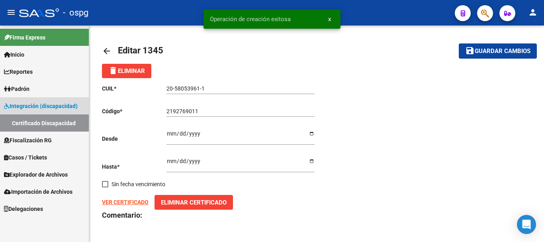
click at [35, 122] on link "Certificado Discapacidad" at bounding box center [44, 122] width 89 height 17
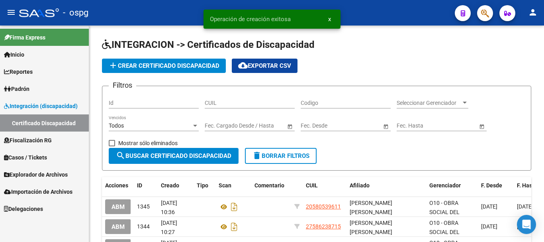
click at [29, 88] on span "Padrón" at bounding box center [17, 88] width 26 height 9
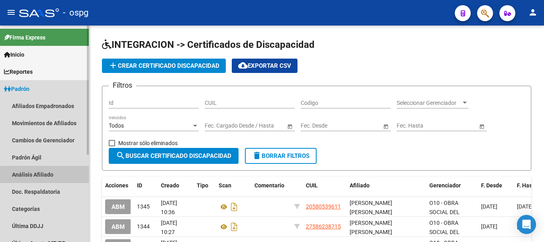
click at [33, 172] on link "Análisis Afiliado" at bounding box center [44, 174] width 89 height 17
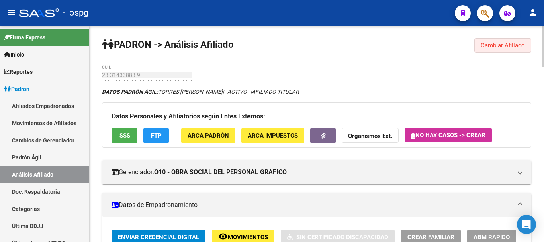
drag, startPoint x: 517, startPoint y: 44, endPoint x: 208, endPoint y: 57, distance: 309.9
click at [516, 44] on span "Cambiar Afiliado" at bounding box center [503, 45] width 44 height 7
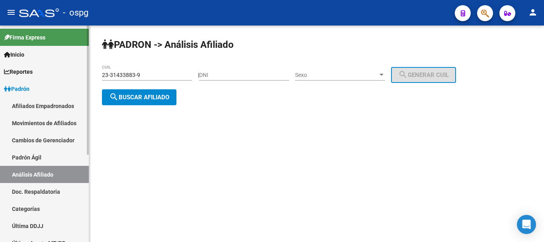
drag, startPoint x: 171, startPoint y: 74, endPoint x: 22, endPoint y: 70, distance: 149.1
click at [22, 70] on mat-sidenav-container "Firma Express Inicio Calendario SSS Instructivos Contacto OS Reportes Ingresos …" at bounding box center [272, 134] width 544 height 216
paste input "0-22048795-5"
type input "20-22048795-5"
click at [146, 100] on span "search Buscar afiliado" at bounding box center [139, 97] width 60 height 7
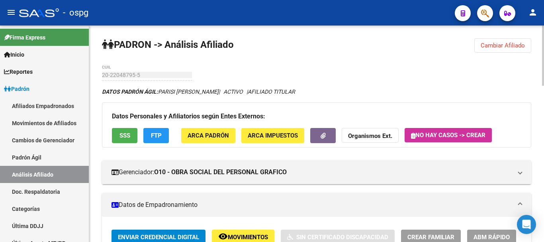
click at [122, 139] on button "SSS" at bounding box center [125, 135] width 26 height 15
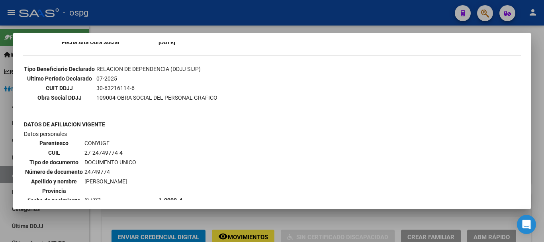
scroll to position [239, 0]
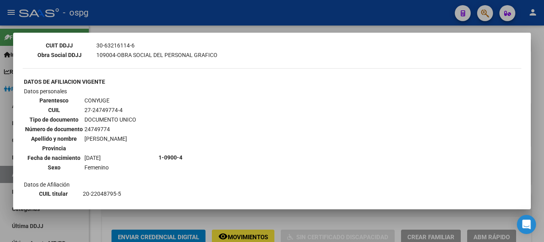
click at [542, 82] on div at bounding box center [272, 121] width 544 height 242
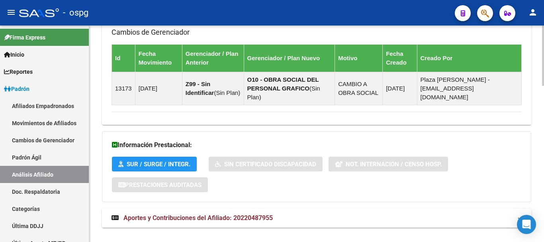
drag, startPoint x: 203, startPoint y: 210, endPoint x: 311, endPoint y: 183, distance: 111.4
click at [206, 214] on span "Aportes y Contribuciones del Afiliado: 20220487955" at bounding box center [198, 218] width 149 height 8
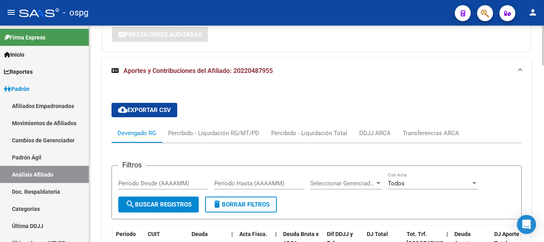
scroll to position [848, 0]
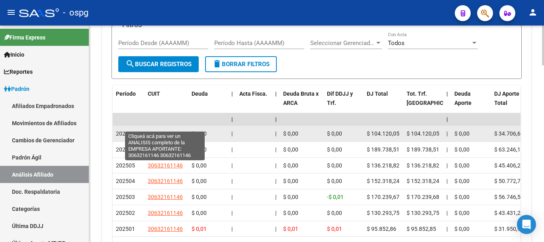
click at [160, 130] on span "30632161146" at bounding box center [165, 133] width 35 height 6
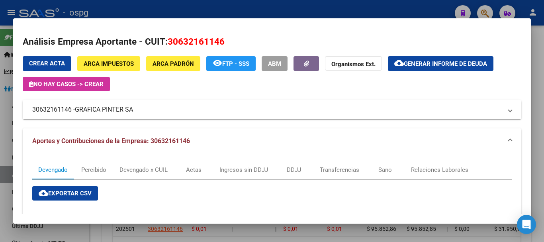
drag, startPoint x: 537, startPoint y: 107, endPoint x: 520, endPoint y: 117, distance: 20.2
click at [537, 107] on div at bounding box center [272, 121] width 544 height 242
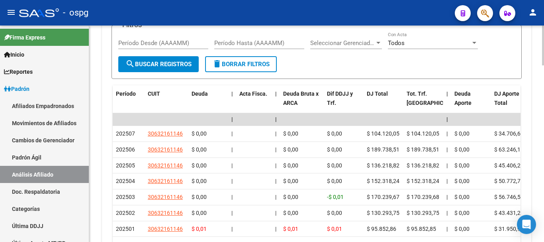
click at [543, 102] on div at bounding box center [543, 134] width 2 height 216
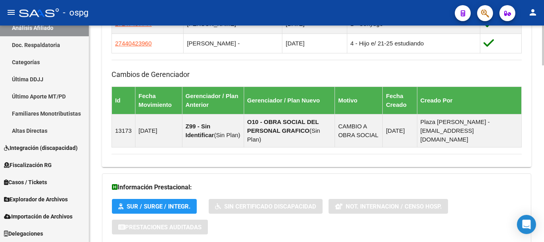
scroll to position [473, 0]
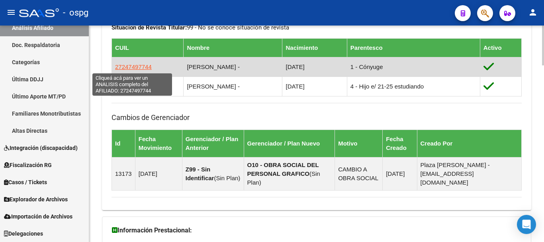
click at [135, 66] on span "27247497744" at bounding box center [133, 66] width 37 height 7
type textarea "27247497744"
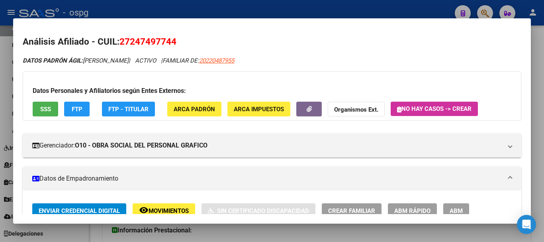
drag, startPoint x: 133, startPoint y: 39, endPoint x: 162, endPoint y: 39, distance: 29.1
click at [171, 39] on span "27247497744" at bounding box center [148, 41] width 57 height 10
copy span "24749774"
click at [357, 108] on strong "Organismos Ext." at bounding box center [356, 109] width 44 height 7
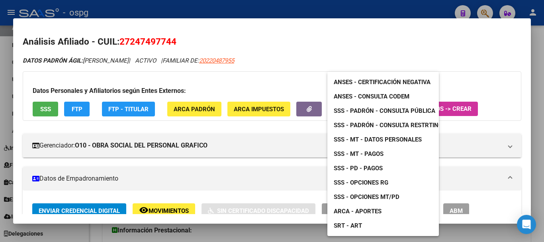
click at [388, 80] on span "ANSES - Certificación Negativa" at bounding box center [382, 82] width 97 height 7
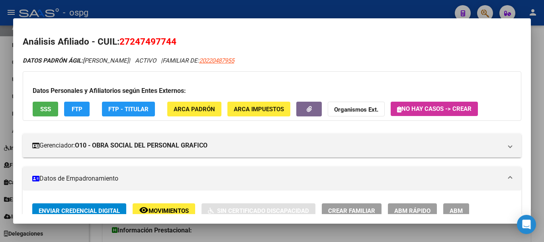
click at [543, 69] on div at bounding box center [272, 121] width 544 height 242
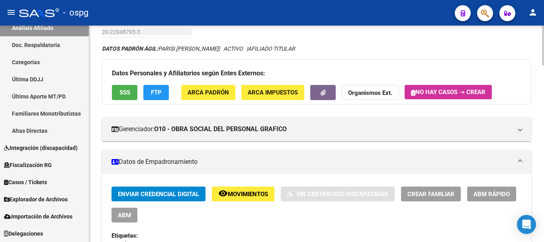
scroll to position [0, 0]
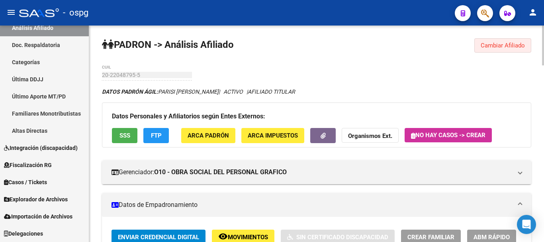
drag, startPoint x: 505, startPoint y: 46, endPoint x: 444, endPoint y: 41, distance: 62.0
click at [505, 46] on span "Cambiar Afiliado" at bounding box center [503, 45] width 44 height 7
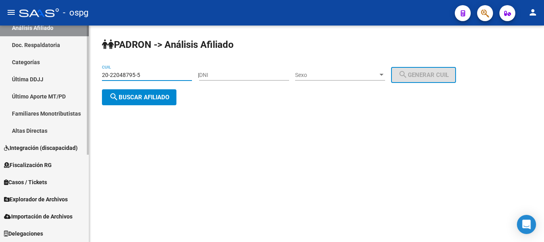
drag, startPoint x: 147, startPoint y: 75, endPoint x: 33, endPoint y: 74, distance: 114.4
click at [31, 73] on mat-sidenav-container "Firma Express Inicio Calendario SSS Instructivos Contacto OS Reportes Ingresos …" at bounding box center [272, 134] width 544 height 216
paste input "0640828-7"
type input "20-20640828-7"
click at [149, 103] on button "search Buscar afiliado" at bounding box center [139, 97] width 75 height 16
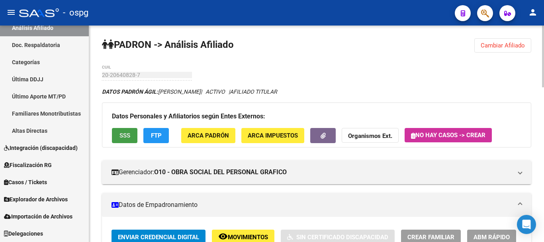
click at [130, 132] on span "SSS" at bounding box center [125, 135] width 11 height 7
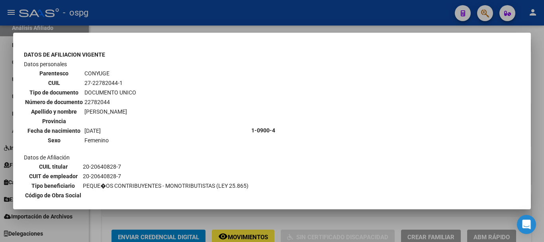
scroll to position [205, 0]
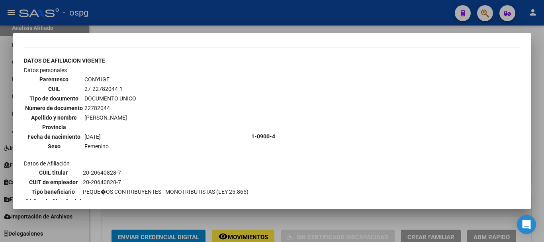
click at [541, 74] on div at bounding box center [272, 121] width 544 height 242
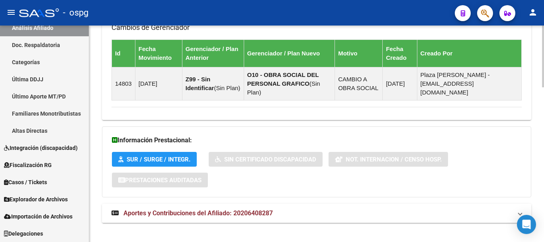
drag, startPoint x: 198, startPoint y: 210, endPoint x: 227, endPoint y: 196, distance: 31.9
click at [199, 210] on mat-expansion-panel-header "Aportes y Contribuciones del Afiliado: 20206408287" at bounding box center [317, 213] width 430 height 19
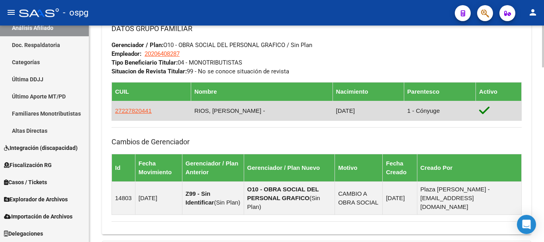
scroll to position [428, 0]
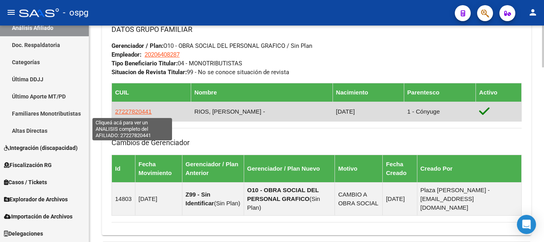
click at [142, 113] on span "27227820441" at bounding box center [133, 111] width 37 height 7
type textarea "27227820441"
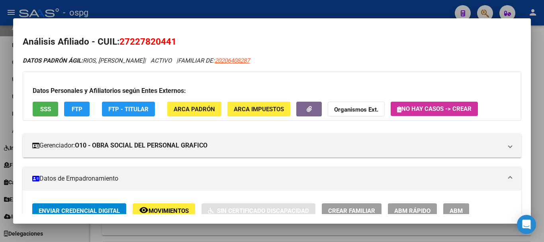
drag, startPoint x: 135, startPoint y: 38, endPoint x: 172, endPoint y: 38, distance: 36.3
click at [172, 38] on span "27227820441" at bounding box center [148, 41] width 57 height 10
click at [363, 109] on strong "Organismos Ext." at bounding box center [356, 109] width 44 height 7
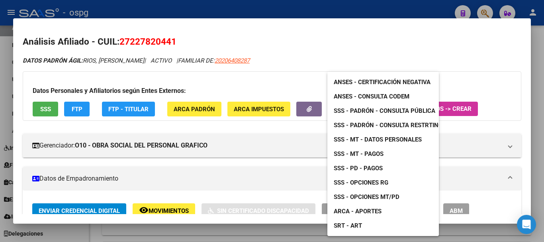
click at [390, 82] on span "ANSES - Certificación Negativa" at bounding box center [382, 82] width 97 height 7
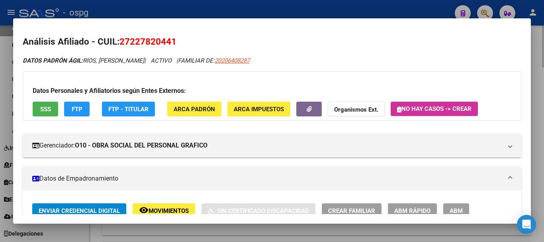
drag, startPoint x: 543, startPoint y: 40, endPoint x: 541, endPoint y: 45, distance: 5.2
click at [542, 41] on div at bounding box center [272, 121] width 544 height 242
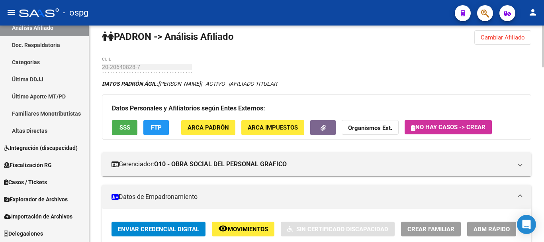
scroll to position [0, 0]
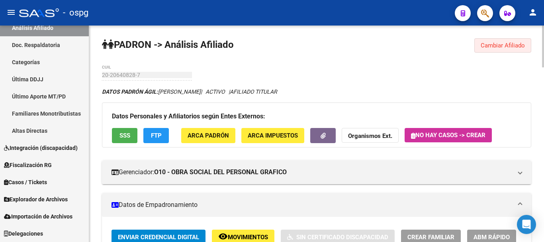
drag, startPoint x: 520, startPoint y: 44, endPoint x: 238, endPoint y: 45, distance: 282.5
click at [520, 44] on span "Cambiar Afiliado" at bounding box center [503, 45] width 44 height 7
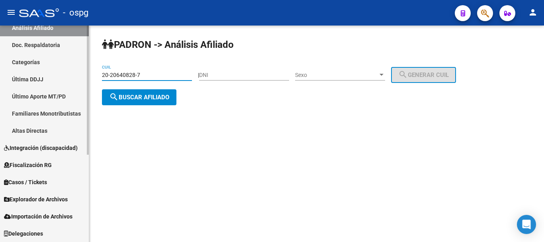
drag, startPoint x: 157, startPoint y: 72, endPoint x: 46, endPoint y: 81, distance: 112.0
click at [46, 81] on mat-sidenav-container "Firma Express Inicio Calendario SSS Instructivos Contacto OS Reportes Ingresos …" at bounding box center [272, 134] width 544 height 216
paste input "393620"
type input "20-20393620-7"
click at [161, 98] on span "search Buscar afiliado" at bounding box center [139, 97] width 60 height 7
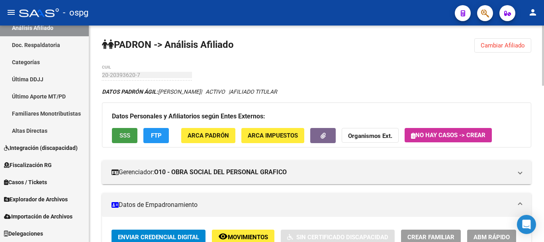
click at [128, 130] on button "SSS" at bounding box center [125, 135] width 26 height 15
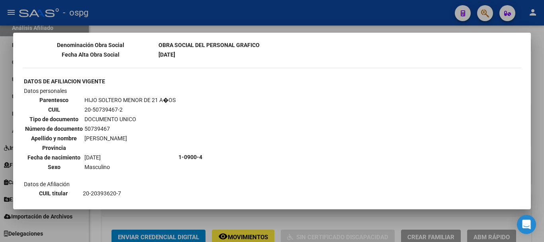
scroll to position [438, 0]
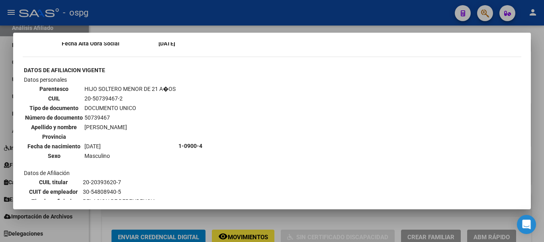
click at [540, 75] on div at bounding box center [272, 121] width 544 height 242
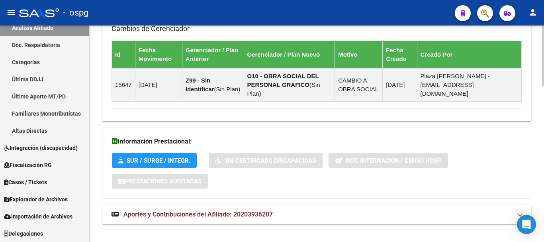
scroll to position [563, 0]
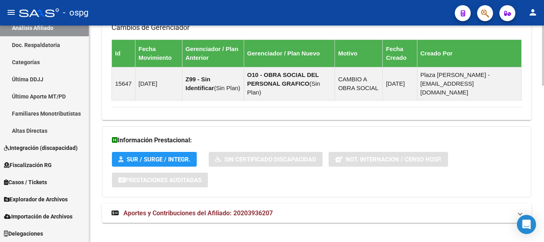
click at [346, 209] on mat-panel-title "Aportes y Contribuciones del Afiliado: 20203936207" at bounding box center [312, 213] width 401 height 9
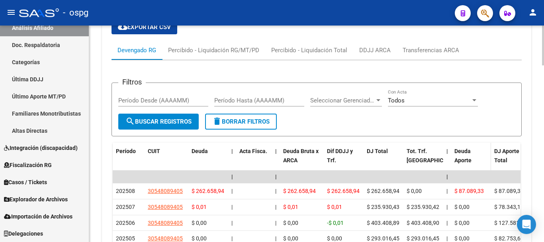
scroll to position [807, 0]
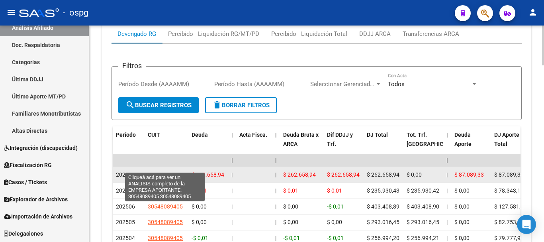
click at [177, 171] on span "30548089405" at bounding box center [165, 174] width 35 height 6
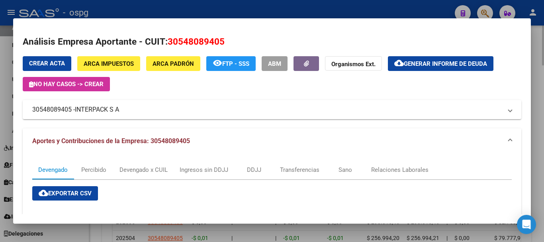
click at [544, 63] on div at bounding box center [272, 121] width 544 height 242
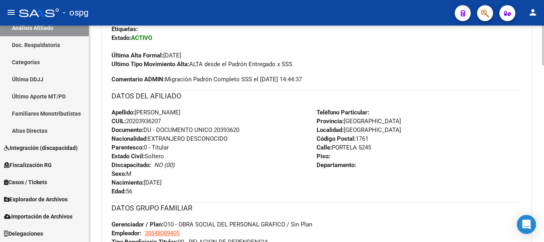
scroll to position [449, 0]
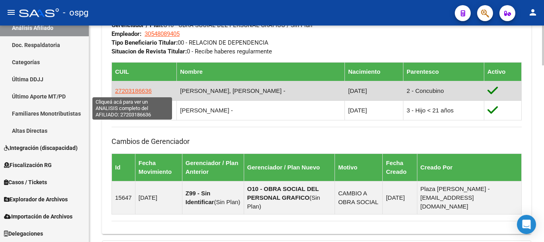
click at [136, 91] on span "27203186636" at bounding box center [133, 90] width 37 height 7
type textarea "27203186636"
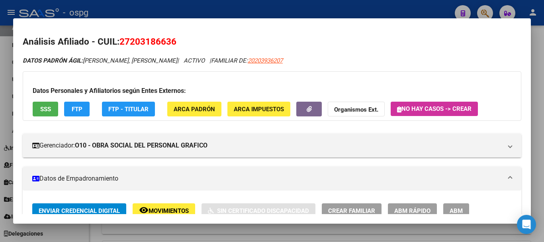
drag, startPoint x: 137, startPoint y: 41, endPoint x: 173, endPoint y: 42, distance: 36.7
click at [173, 42] on span "27203186636" at bounding box center [148, 41] width 57 height 10
click at [352, 111] on strong "Organismos Ext." at bounding box center [356, 109] width 44 height 7
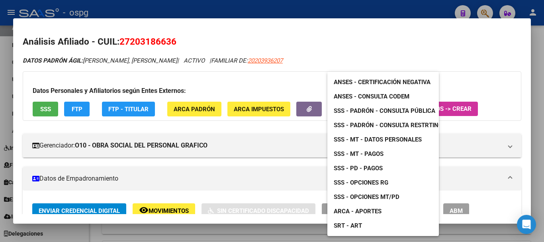
click at [377, 79] on span "ANSES - Certificación Negativa" at bounding box center [382, 82] width 97 height 7
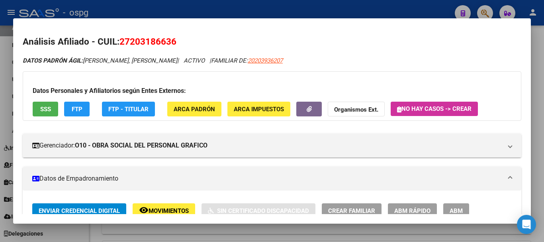
click at [539, 113] on div at bounding box center [272, 121] width 544 height 242
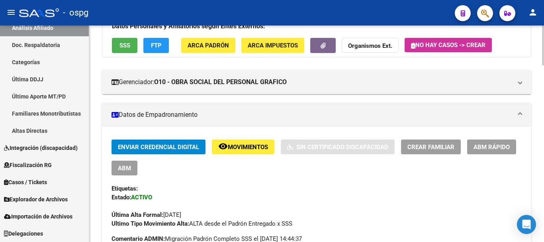
scroll to position [0, 0]
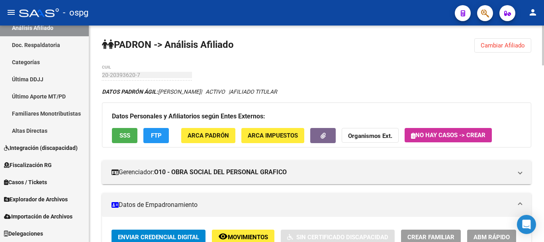
click at [518, 40] on button "Cambiar Afiliado" at bounding box center [503, 45] width 57 height 14
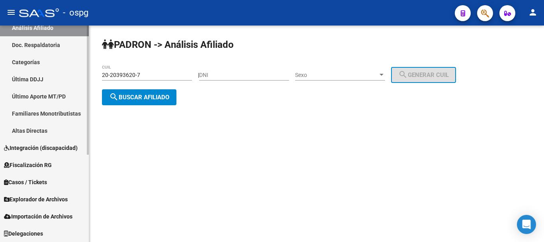
drag, startPoint x: 151, startPoint y: 76, endPoint x: 50, endPoint y: 72, distance: 100.9
click at [49, 72] on mat-sidenav-container "Firma Express Inicio Calendario SSS Instructivos Contacto OS Reportes Ingresos …" at bounding box center [272, 134] width 544 height 216
paste input "7-06281558-8"
type input "27-06281558-8"
click at [155, 100] on span "search Buscar afiliado" at bounding box center [139, 97] width 60 height 7
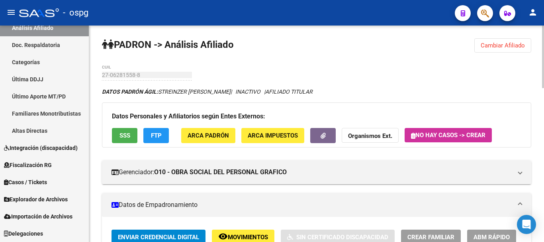
click at [128, 135] on span "SSS" at bounding box center [125, 135] width 11 height 7
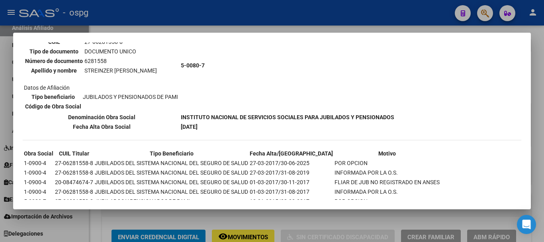
scroll to position [80, 0]
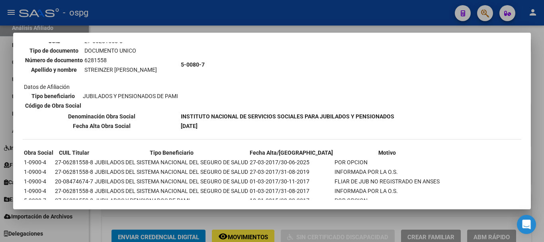
click at [541, 107] on div at bounding box center [272, 121] width 544 height 242
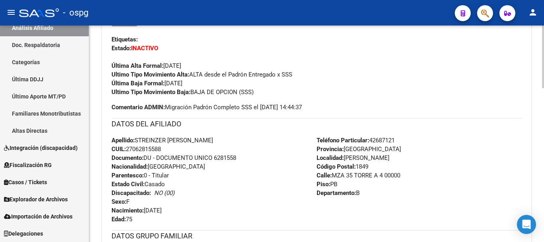
scroll to position [40, 0]
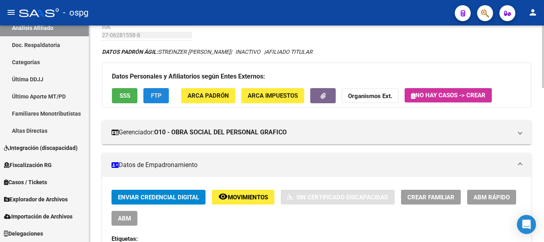
click at [147, 95] on button "FTP" at bounding box center [156, 95] width 26 height 15
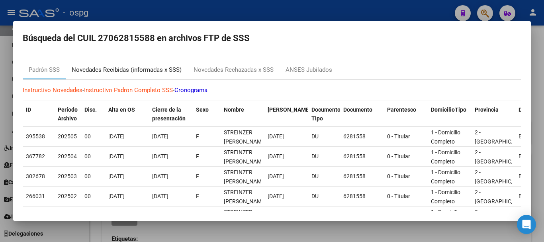
click at [148, 71] on div "Novedades Recibidas (informadas x SSS)" at bounding box center [127, 69] width 110 height 9
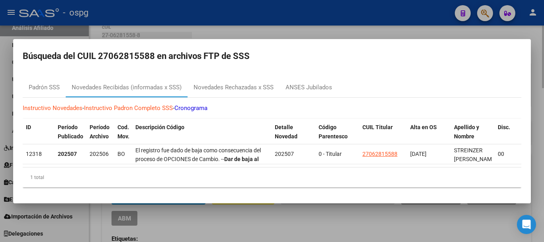
click at [533, 97] on div at bounding box center [272, 121] width 544 height 242
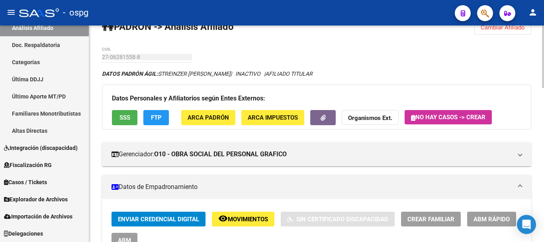
scroll to position [0, 0]
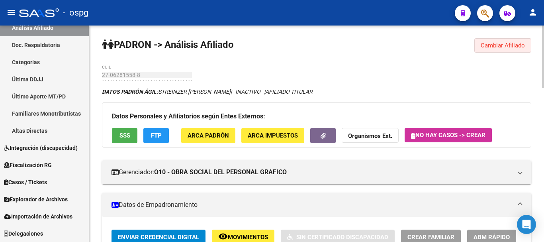
click at [501, 47] on span "Cambiar Afiliado" at bounding box center [503, 45] width 44 height 7
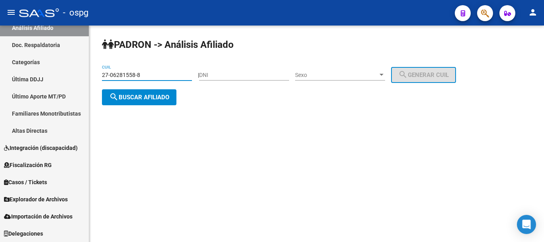
click at [139, 74] on input "27-06281558-8" at bounding box center [147, 75] width 90 height 7
drag, startPoint x: 159, startPoint y: 76, endPoint x: 74, endPoint y: 90, distance: 85.6
click at [35, 83] on mat-sidenav-container "Firma Express Inicio Calendario SSS Instructivos Contacto OS Reportes Ingresos …" at bounding box center [272, 134] width 544 height 216
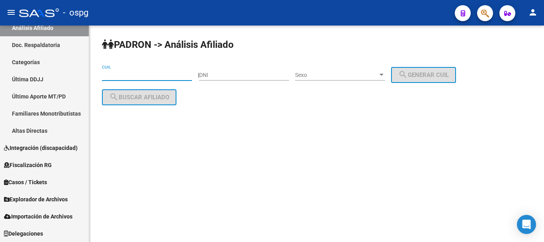
paste input "23-24060253-9"
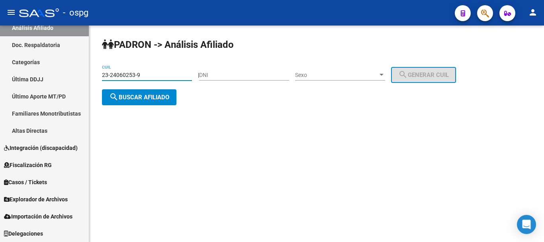
type input "23-24060253-9"
drag, startPoint x: 164, startPoint y: 113, endPoint x: 153, endPoint y: 102, distance: 16.3
click at [164, 113] on div "PADRON -> Análisis Afiliado 23-24060253-9 CUIL | DNI Sexo Sexo search Generar C…" at bounding box center [316, 78] width 455 height 105
click at [153, 101] on button "search Buscar afiliado" at bounding box center [139, 97] width 75 height 16
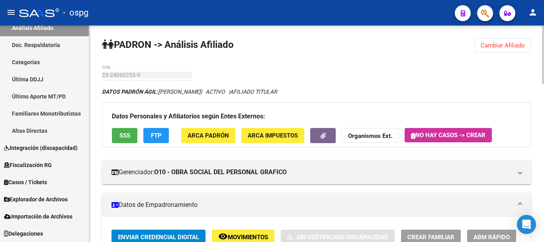
click at [126, 127] on div "Datos Personales y Afiliatorios según Entes Externos: SSS FTP ARCA Padrón ARCA …" at bounding box center [317, 124] width 430 height 45
click at [124, 132] on span "SSS" at bounding box center [125, 135] width 11 height 7
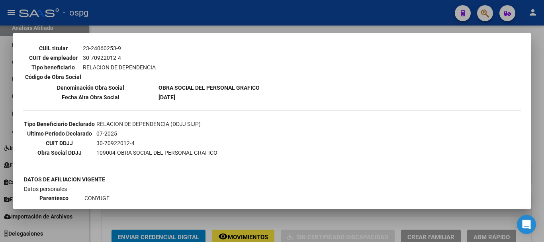
scroll to position [239, 0]
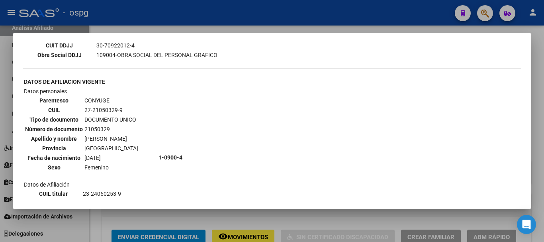
click at [544, 86] on div at bounding box center [272, 121] width 544 height 242
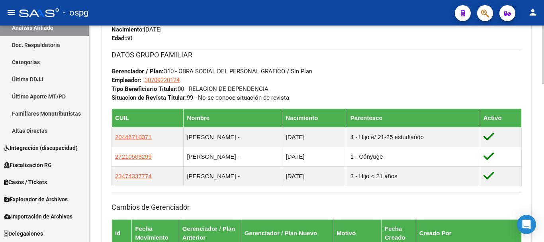
scroll to position [399, 0]
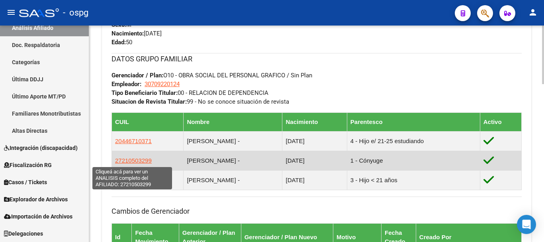
click at [134, 161] on span "27210503299" at bounding box center [133, 160] width 37 height 7
type textarea "27210503299"
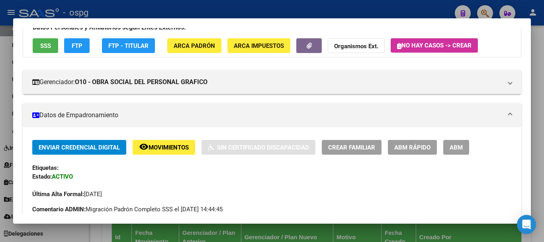
scroll to position [40, 0]
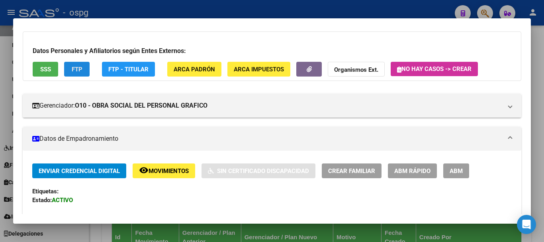
click at [72, 70] on span "FTP" at bounding box center [77, 69] width 11 height 7
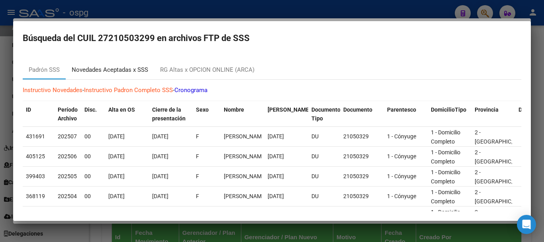
click at [129, 69] on div "Novedades Aceptadas x SSS" at bounding box center [110, 69] width 77 height 9
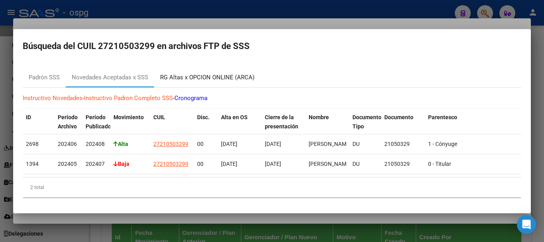
click at [215, 73] on div "RG Altas x OPCION ONLINE (ARCA)" at bounding box center [207, 77] width 94 height 9
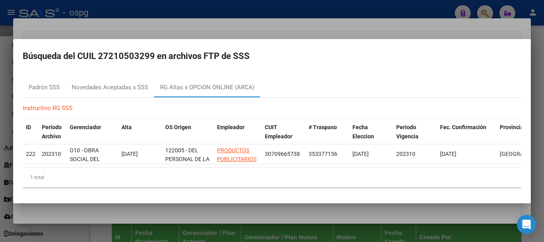
click at [544, 49] on div at bounding box center [272, 121] width 544 height 242
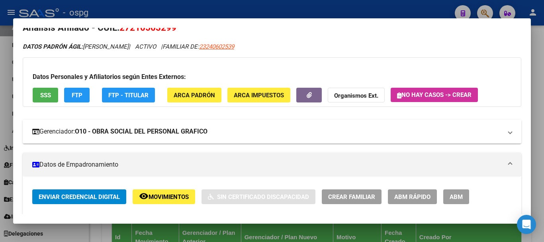
scroll to position [0, 0]
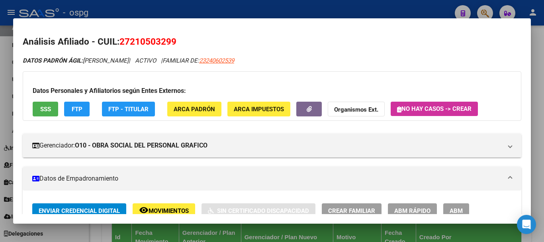
click at [359, 109] on strong "Organismos Ext." at bounding box center [356, 109] width 44 height 7
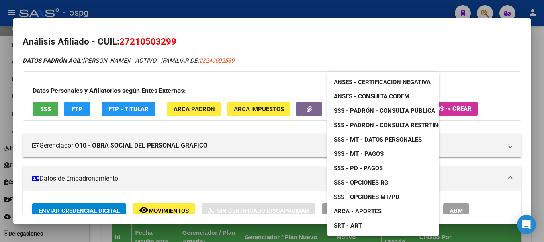
drag, startPoint x: 143, startPoint y: 43, endPoint x: 137, endPoint y: 43, distance: 6.4
click at [141, 43] on div at bounding box center [272, 121] width 544 height 242
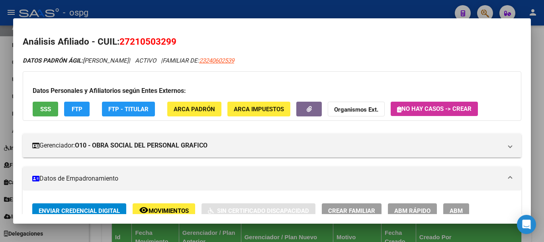
drag, startPoint x: 131, startPoint y: 41, endPoint x: 168, endPoint y: 43, distance: 37.5
click at [170, 43] on span "27210503299" at bounding box center [148, 41] width 57 height 10
copy span "21050329"
click at [345, 107] on strong "Organismos Ext." at bounding box center [356, 109] width 44 height 7
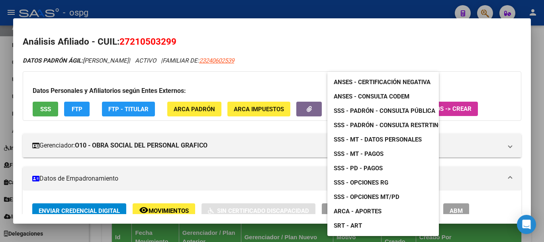
click at [375, 82] on span "ANSES - Certificación Negativa" at bounding box center [382, 82] width 97 height 7
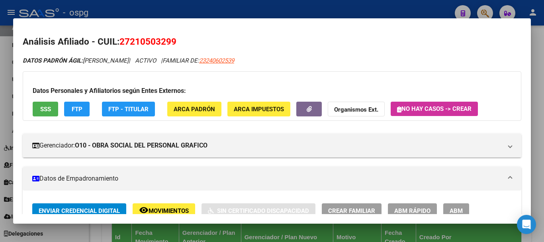
click at [542, 131] on div at bounding box center [272, 121] width 544 height 242
